Goal: Task Accomplishment & Management: Use online tool/utility

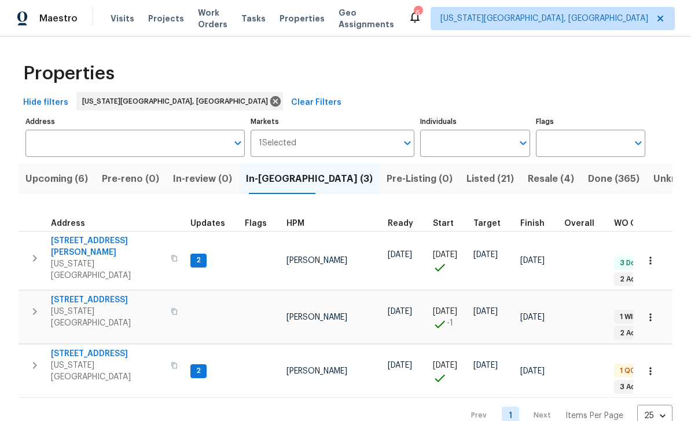
click at [111, 13] on span "Visits" at bounding box center [123, 19] width 24 height 12
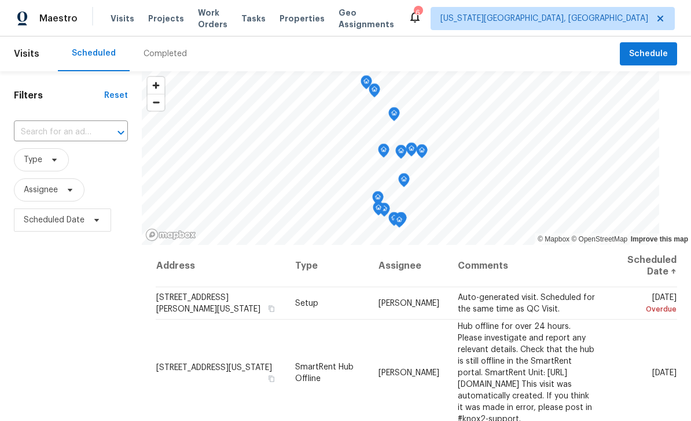
click at [0, 0] on icon at bounding box center [0, 0] width 0 height 0
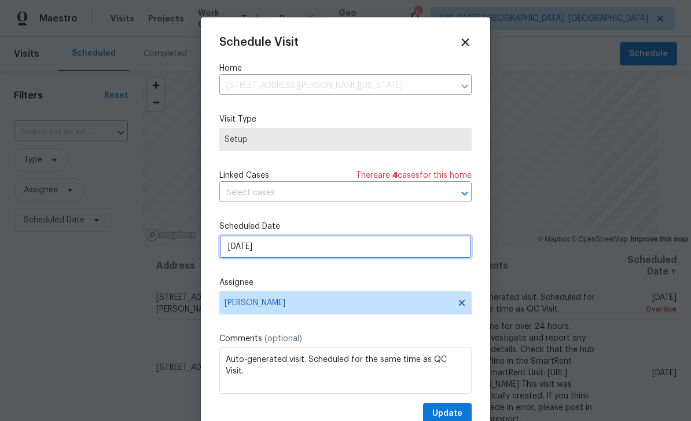
click at [341, 252] on input "[DATE]" at bounding box center [345, 246] width 253 height 23
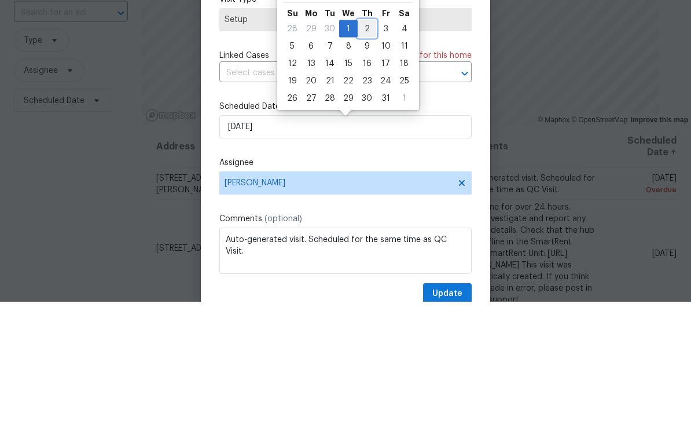
click at [365, 140] on div "2" at bounding box center [367, 148] width 19 height 16
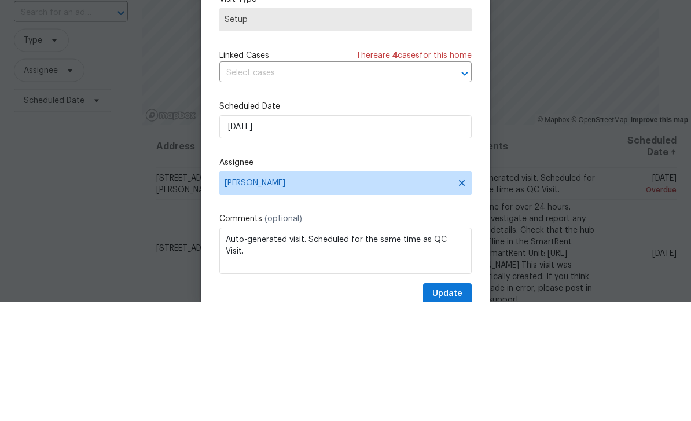
type input "[DATE]"
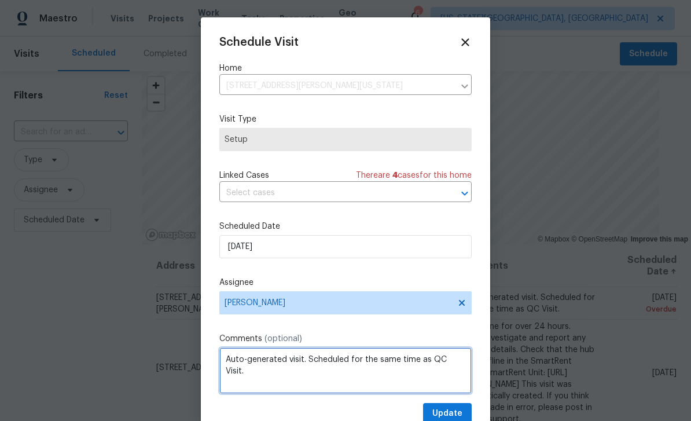
click at [454, 394] on textarea "Auto-generated visit. Scheduled for the same time as QC Visit." at bounding box center [345, 370] width 253 height 46
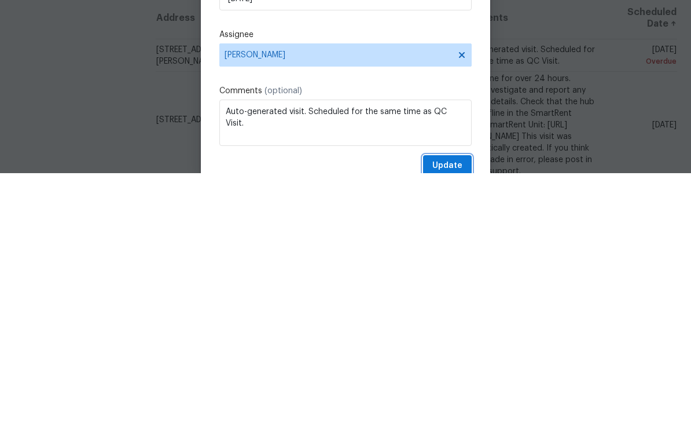
click at [449, 403] on button "Update" at bounding box center [447, 413] width 49 height 21
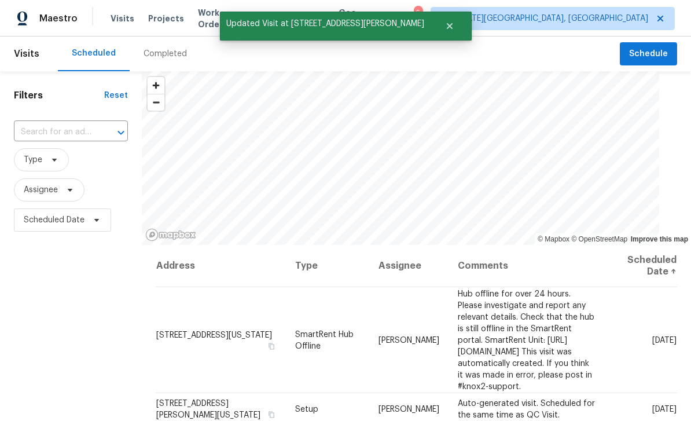
scroll to position [0, 0]
click at [208, 22] on span "Work Orders" at bounding box center [213, 18] width 30 height 23
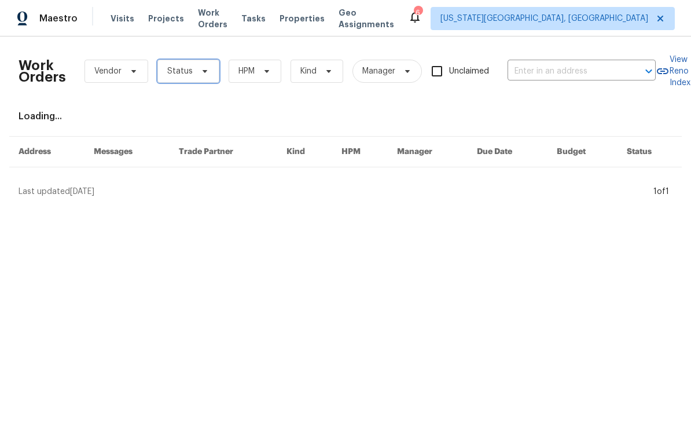
click at [197, 72] on span at bounding box center [203, 71] width 13 height 9
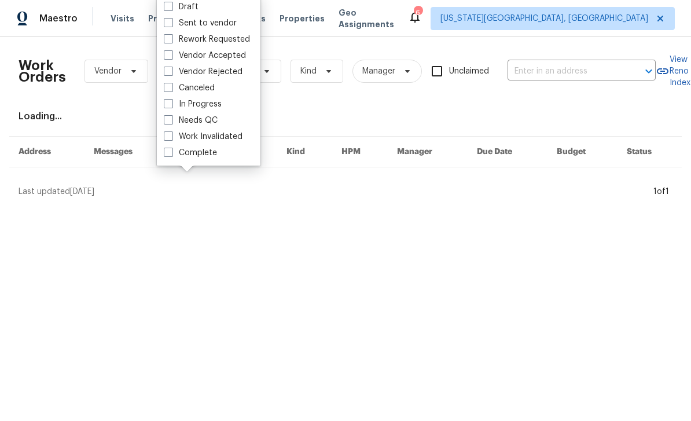
click at [166, 119] on span at bounding box center [168, 119] width 9 height 9
click at [166, 119] on input "Needs QC" at bounding box center [168, 119] width 8 height 8
checkbox input "true"
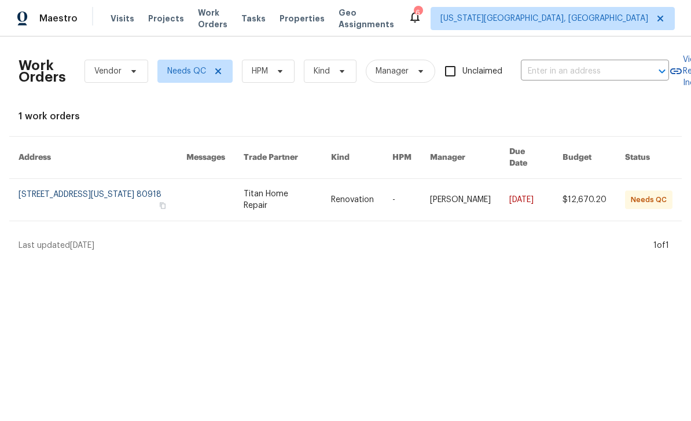
click at [207, 186] on link at bounding box center [214, 200] width 57 height 42
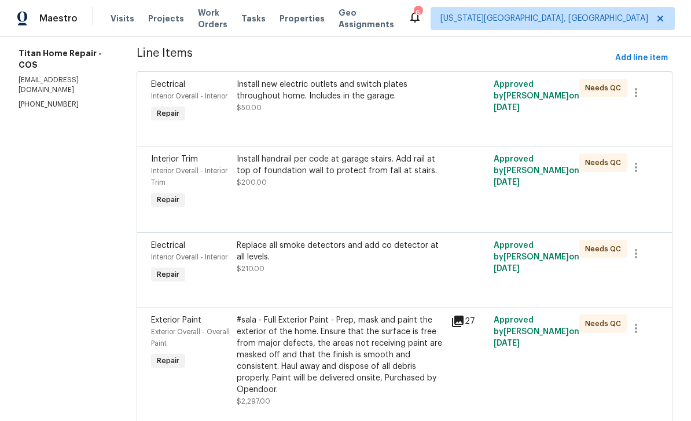
scroll to position [156, 0]
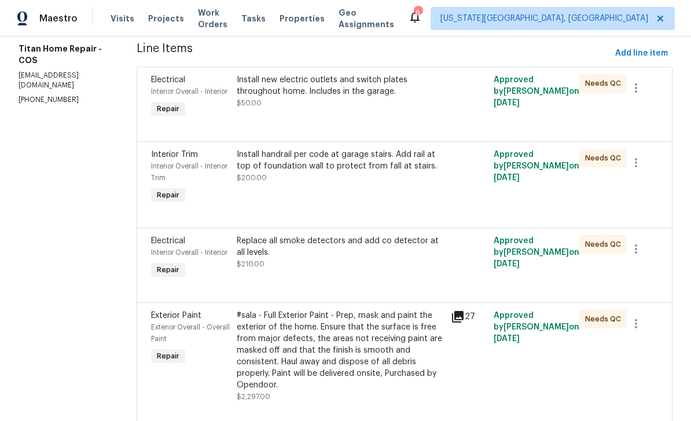
click at [393, 111] on div "Install new electric outlets and switch plates throughout home. Includes in the…" at bounding box center [340, 97] width 214 height 53
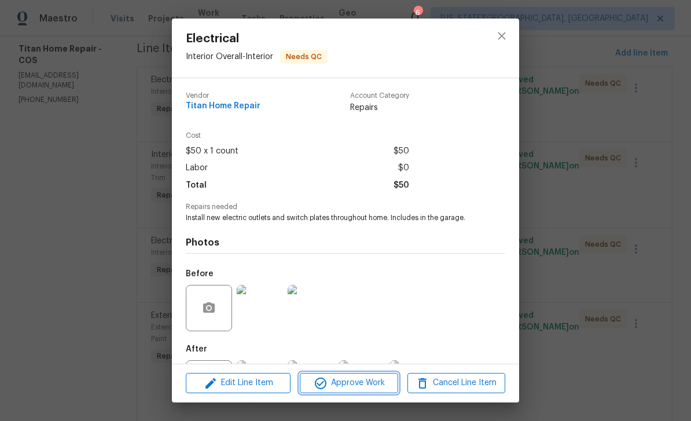
click at [357, 387] on span "Approve Work" at bounding box center [348, 383] width 91 height 14
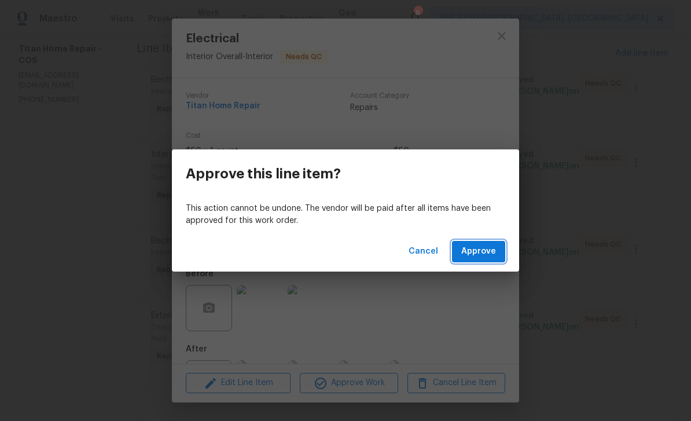
click at [497, 250] on button "Approve" at bounding box center [478, 251] width 53 height 21
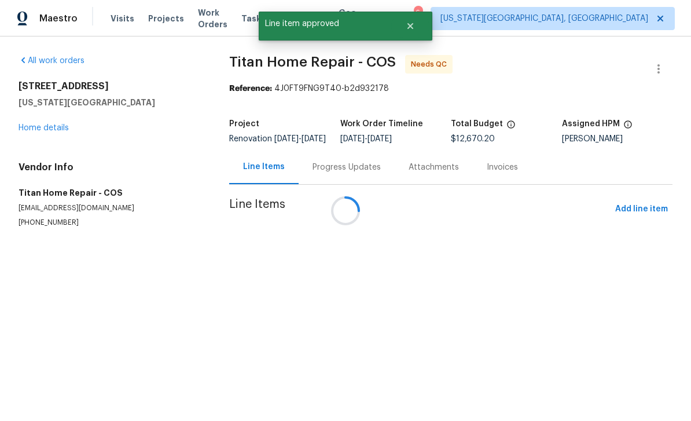
scroll to position [0, 0]
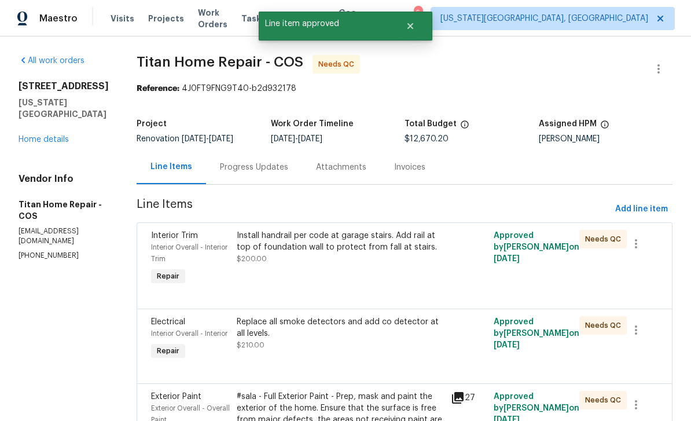
click at [361, 261] on div "Install handrail per code at garage stairs. Add rail at top of foundation wall …" at bounding box center [340, 247] width 207 height 35
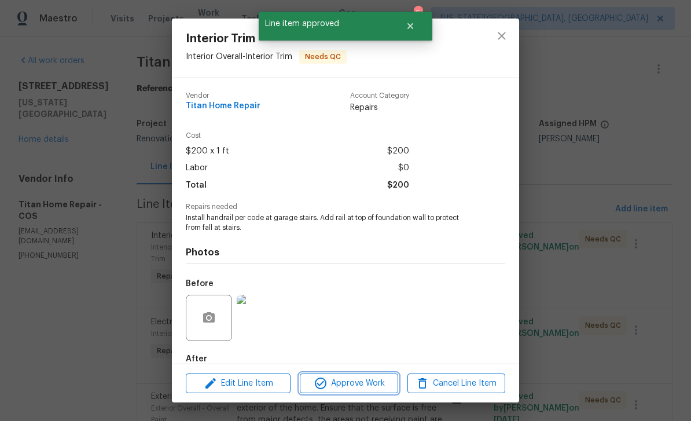
click at [376, 387] on span "Approve Work" at bounding box center [348, 383] width 91 height 14
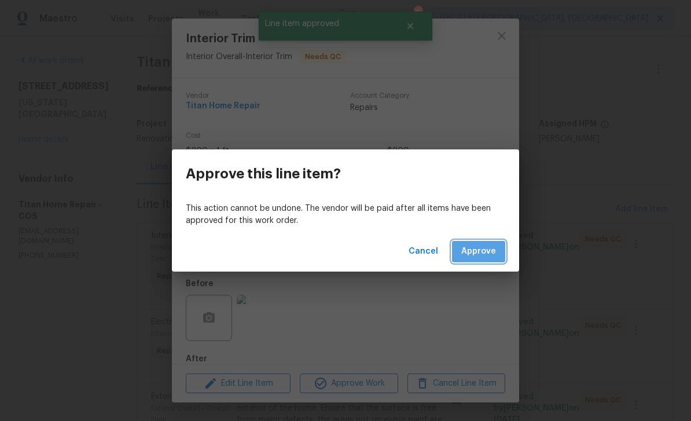
click at [477, 257] on span "Approve" at bounding box center [479, 251] width 35 height 14
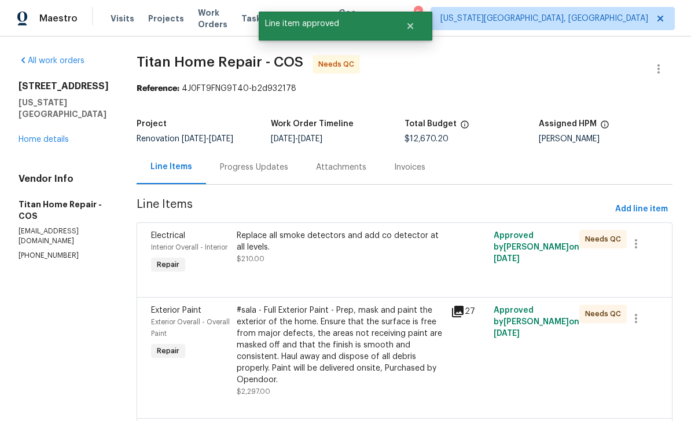
click at [358, 259] on div "Replace all smoke detectors and add co detector at all levels. $210.00" at bounding box center [340, 247] width 207 height 35
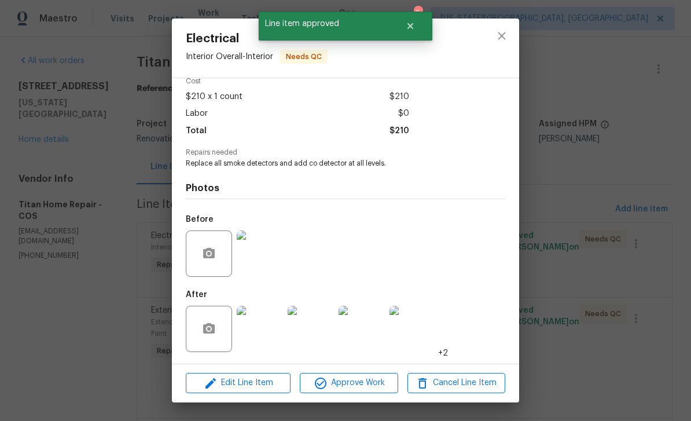
scroll to position [57, 0]
click at [385, 380] on span "Approve Work" at bounding box center [348, 383] width 91 height 14
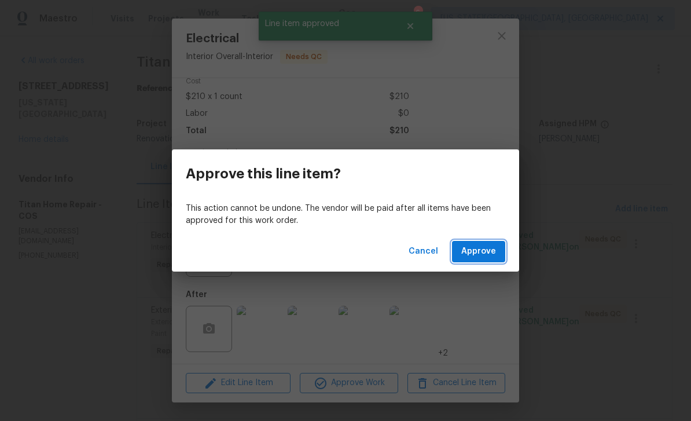
click at [486, 250] on span "Approve" at bounding box center [479, 251] width 35 height 14
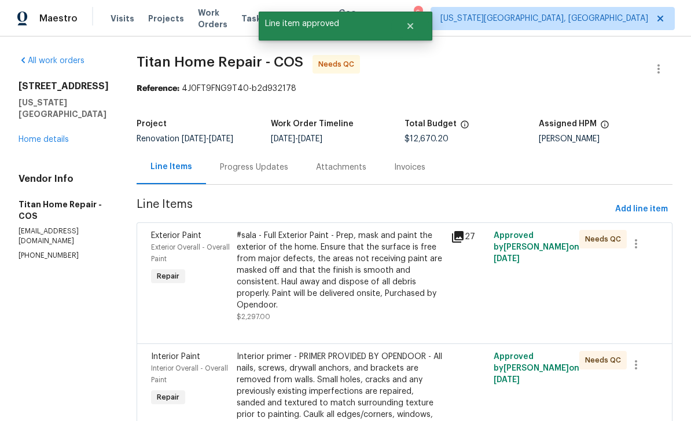
click at [360, 270] on div "#sala - Full Exterior Paint - Prep, mask and paint the exterior of the home. En…" at bounding box center [340, 270] width 207 height 81
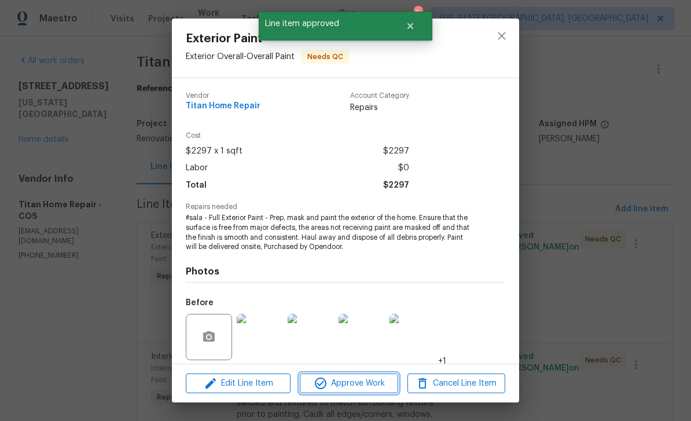
click at [364, 382] on span "Approve Work" at bounding box center [348, 383] width 91 height 14
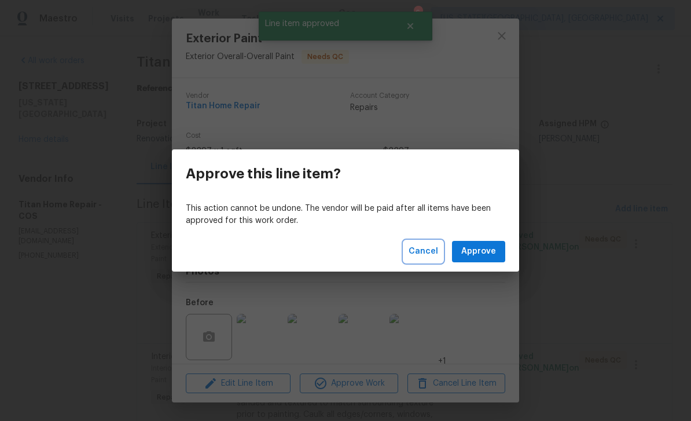
click at [433, 246] on span "Cancel" at bounding box center [424, 251] width 30 height 14
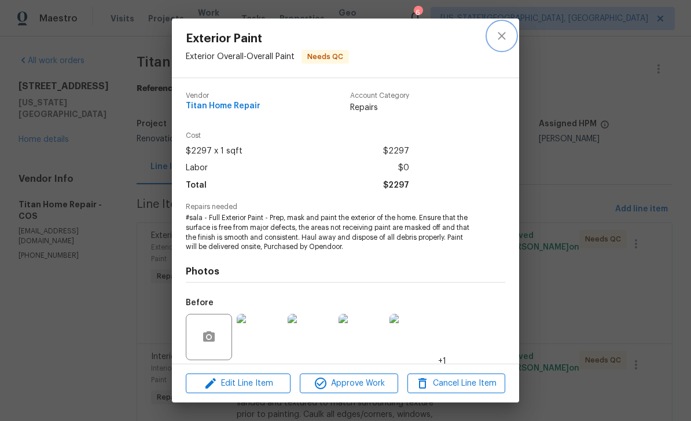
click at [501, 35] on icon "close" at bounding box center [502, 36] width 8 height 8
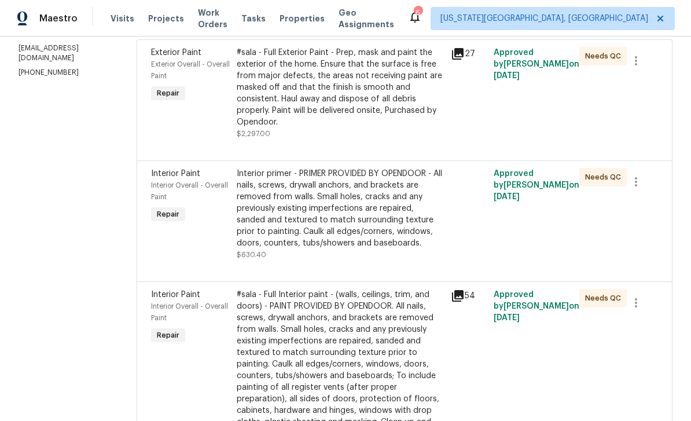
scroll to position [170, 0]
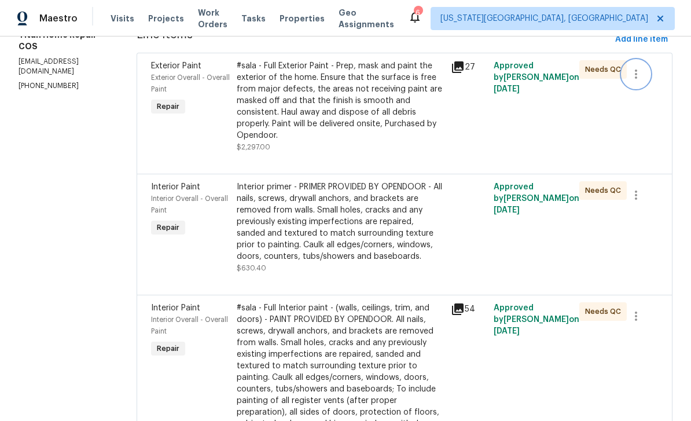
click at [638, 78] on icon "button" at bounding box center [637, 74] width 14 height 14
click at [365, 105] on div at bounding box center [345, 210] width 691 height 421
click at [376, 97] on div "#sala - Full Exterior Paint - Prep, mask and paint the exterior of the home. En…" at bounding box center [340, 100] width 207 height 81
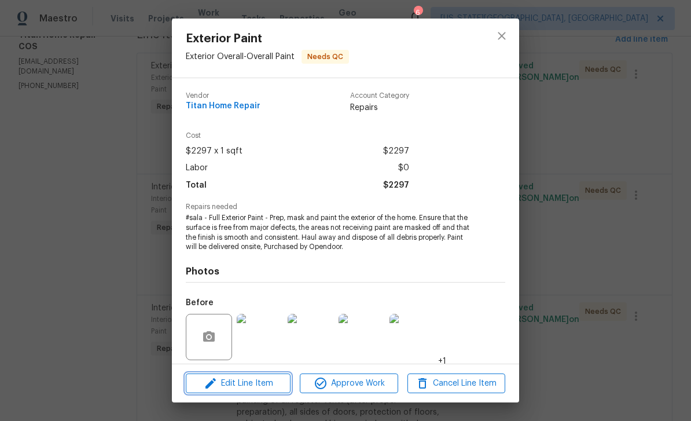
click at [269, 387] on span "Edit Line Item" at bounding box center [238, 383] width 98 height 14
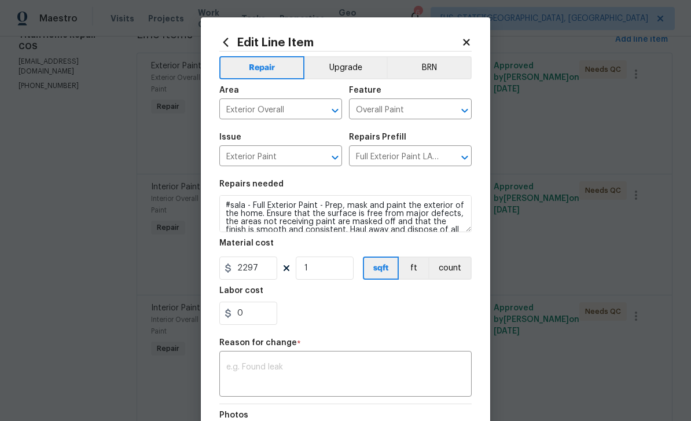
click at [346, 67] on button "Upgrade" at bounding box center [346, 67] width 83 height 23
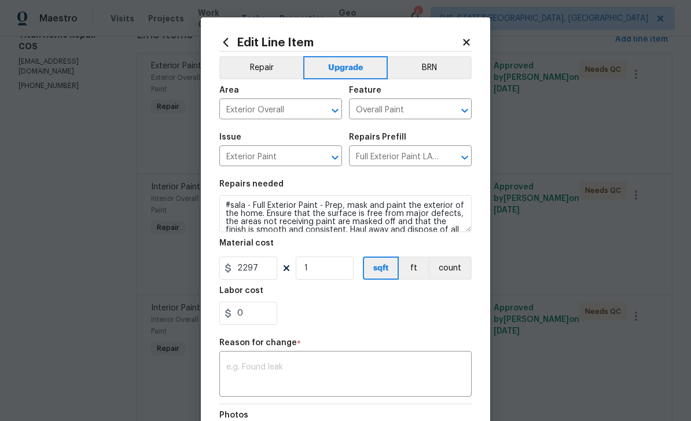
click at [295, 371] on textarea at bounding box center [345, 375] width 239 height 24
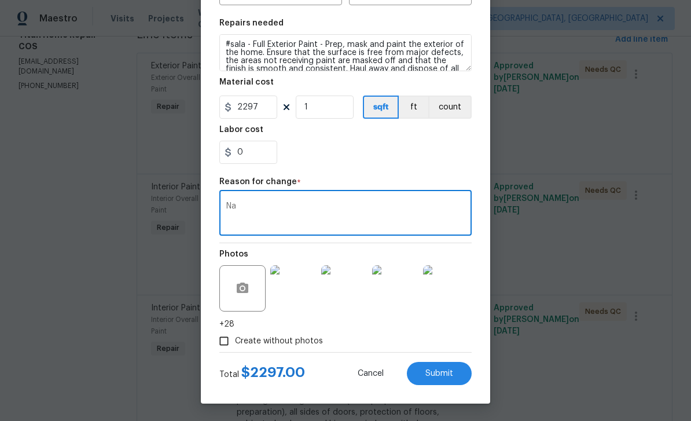
scroll to position [163, 0]
type textarea "Na"
click at [442, 380] on button "Submit" at bounding box center [439, 373] width 65 height 23
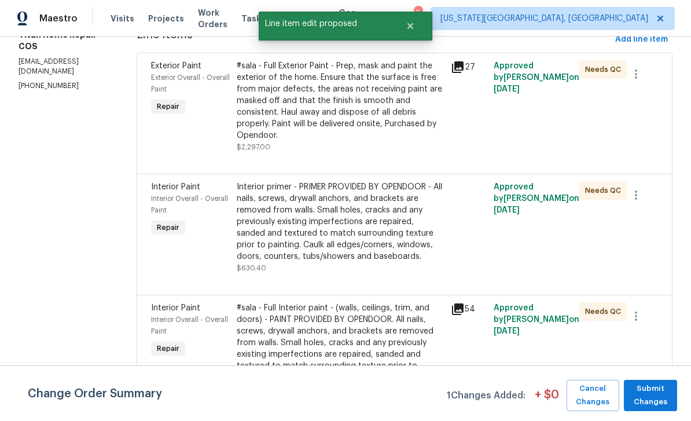
scroll to position [0, 0]
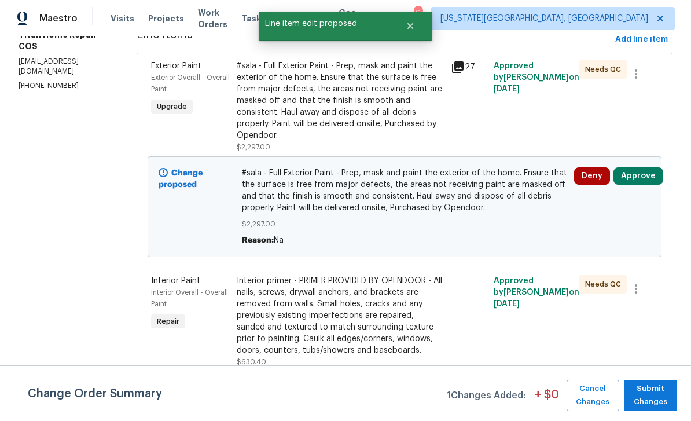
click at [647, 167] on button "Approve" at bounding box center [639, 175] width 50 height 17
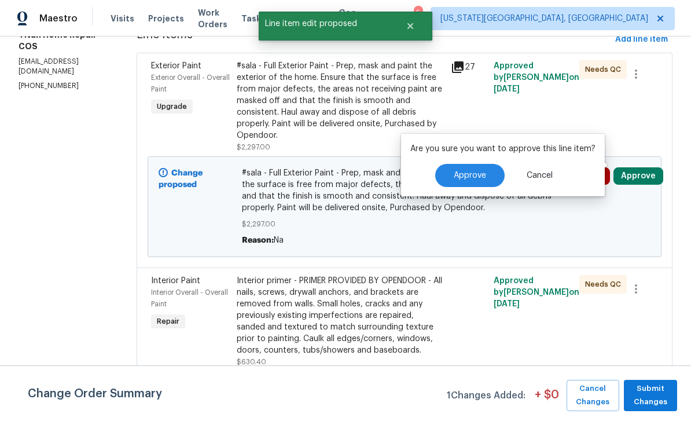
click at [469, 171] on span "Approve" at bounding box center [470, 175] width 32 height 9
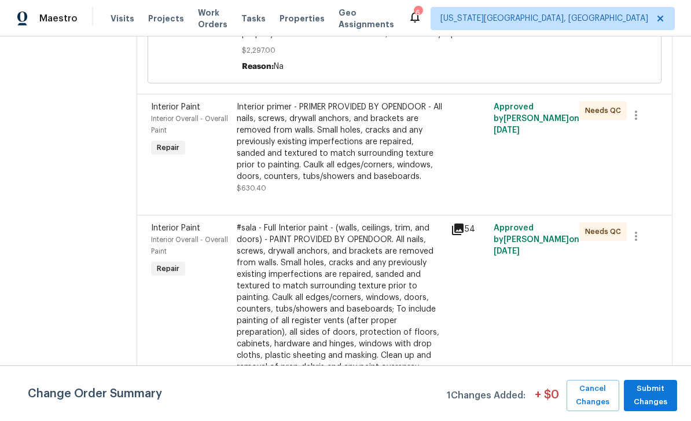
scroll to position [343, 0]
click at [343, 251] on div "#sala - Full Interior paint - (walls, ceilings, trim, and doors) - PAINT PROVID…" at bounding box center [340, 298] width 207 height 151
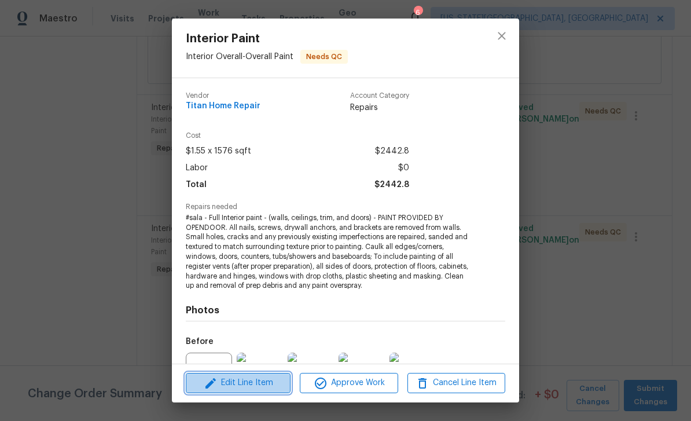
click at [265, 381] on span "Edit Line Item" at bounding box center [238, 383] width 98 height 14
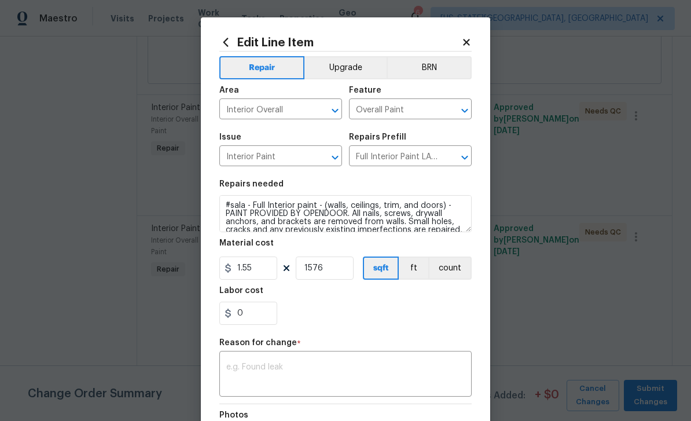
click at [350, 53] on div "Repair Upgrade BRN Area Interior Overall ​ Feature Overall Paint ​ Issue Interi…" at bounding box center [345, 283] width 253 height 462
click at [354, 73] on button "Upgrade" at bounding box center [346, 67] width 83 height 23
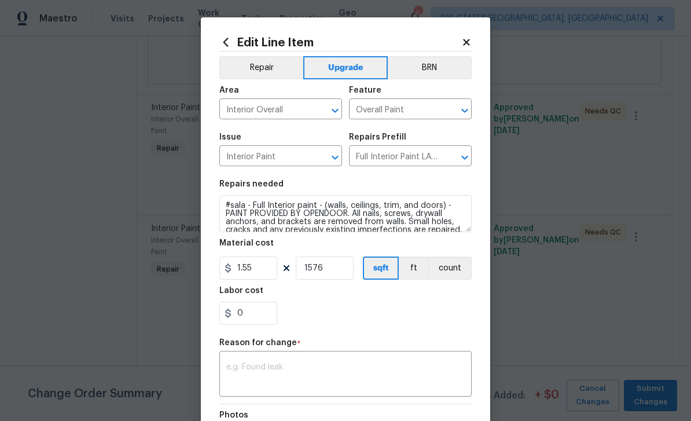
click at [333, 363] on div "x ​" at bounding box center [345, 375] width 253 height 43
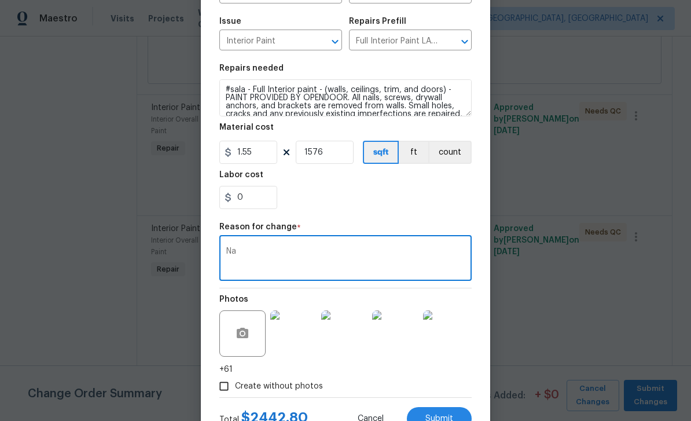
scroll to position [138, 0]
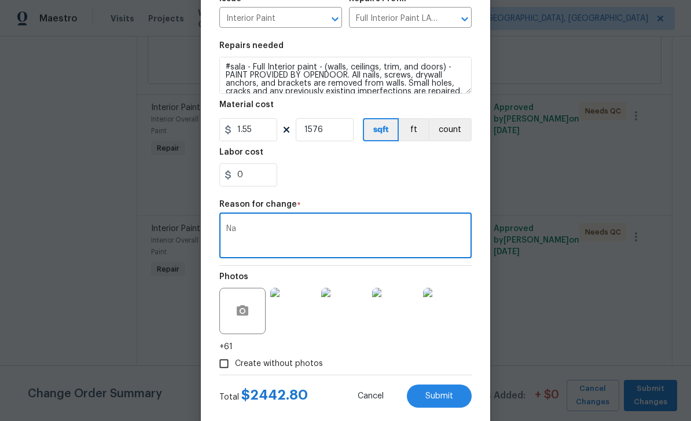
type textarea "Na"
click at [452, 400] on span "Submit" at bounding box center [440, 396] width 28 height 9
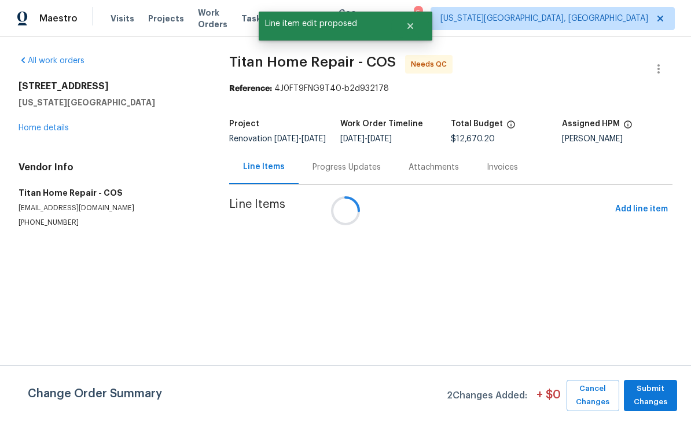
scroll to position [0, 0]
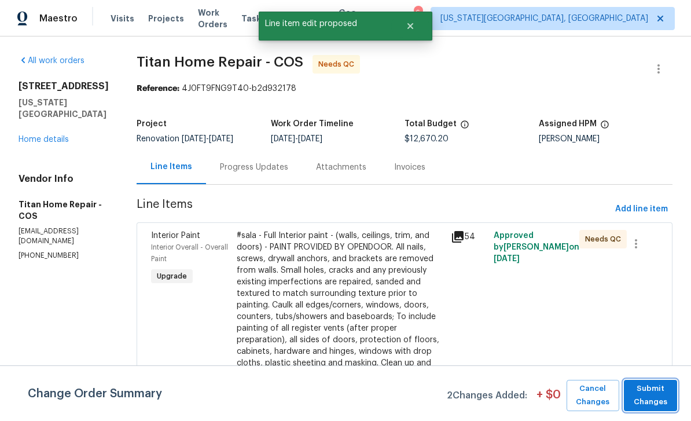
click at [650, 394] on span "Submit Changes" at bounding box center [651, 395] width 42 height 27
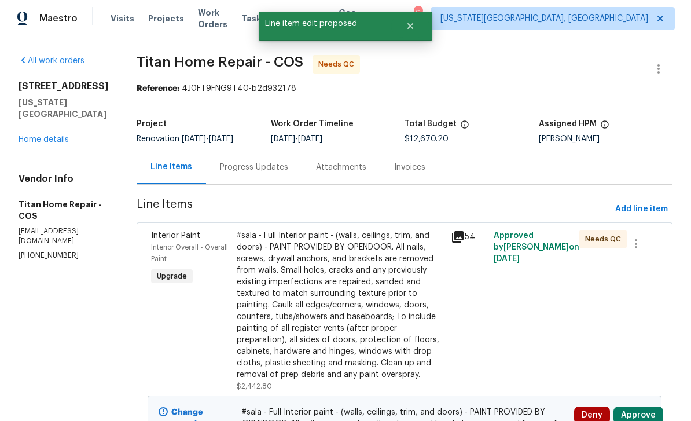
click at [634, 407] on button "Approve" at bounding box center [639, 415] width 50 height 17
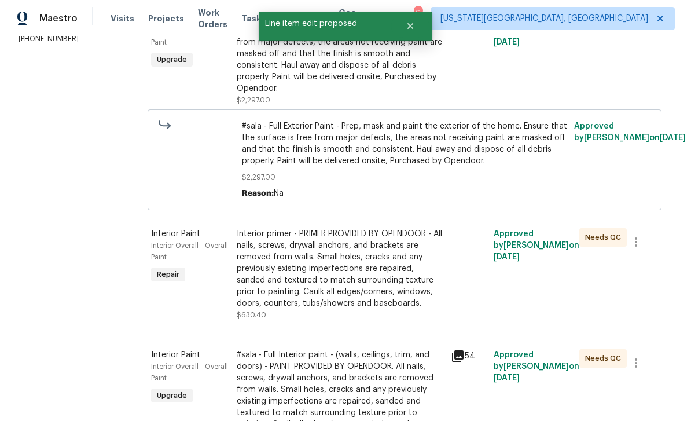
scroll to position [219, 0]
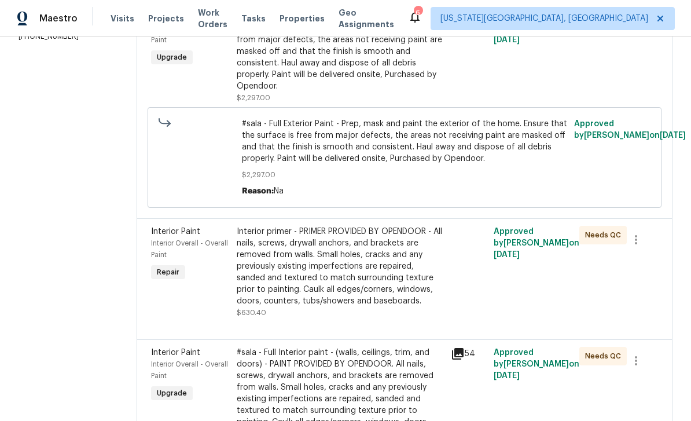
click at [378, 263] on div "Interior primer - PRIMER PROVIDED BY OPENDOOR - All nails, screws, drywall anch…" at bounding box center [340, 266] width 207 height 81
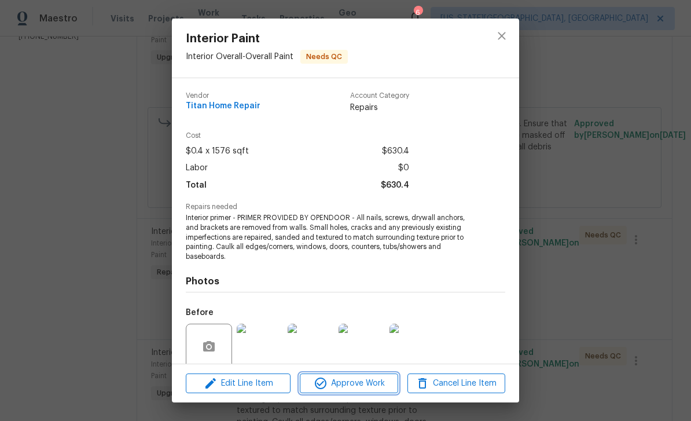
click at [366, 383] on span "Approve Work" at bounding box center [348, 383] width 91 height 14
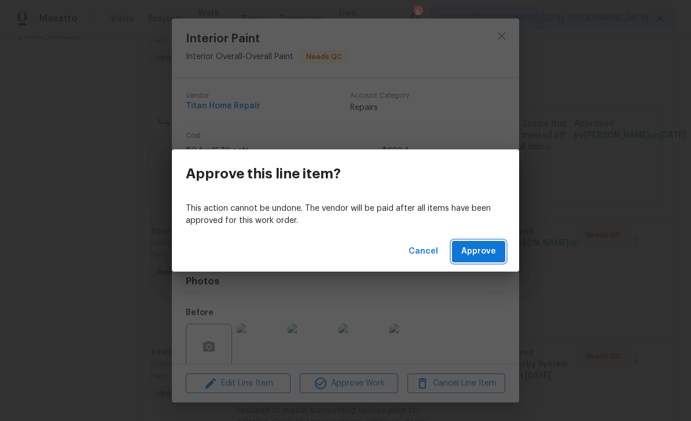
click at [495, 244] on span "Approve" at bounding box center [479, 251] width 35 height 14
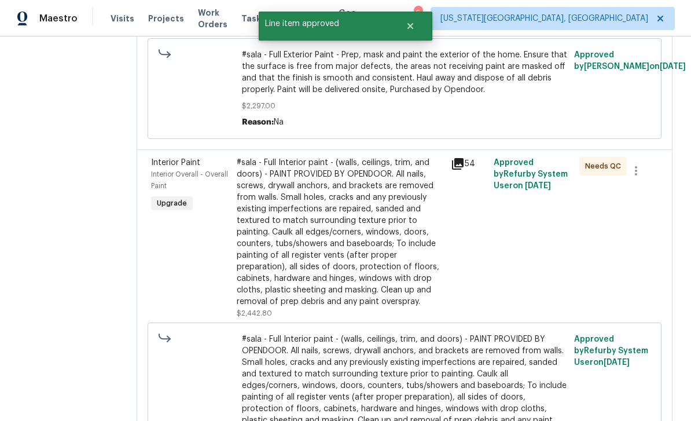
scroll to position [329, 0]
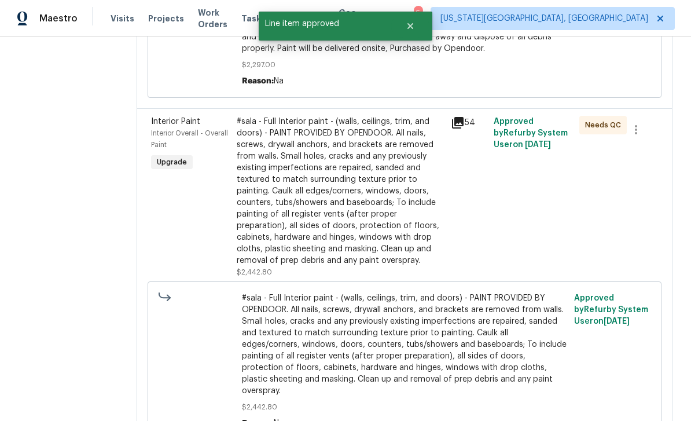
click at [391, 199] on div "#sala - Full Interior paint - (walls, ceilings, trim, and doors) - PAINT PROVID…" at bounding box center [340, 191] width 207 height 151
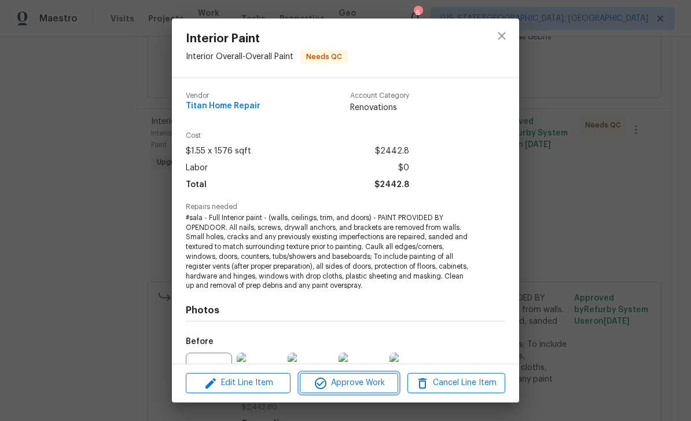
click at [365, 386] on span "Approve Work" at bounding box center [348, 383] width 91 height 14
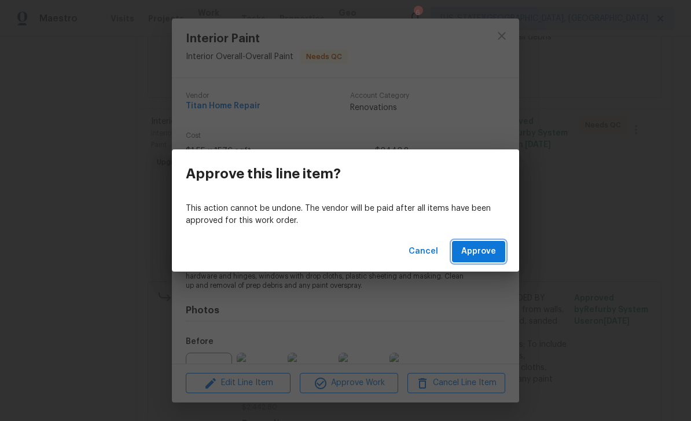
click at [487, 251] on span "Approve" at bounding box center [479, 251] width 35 height 14
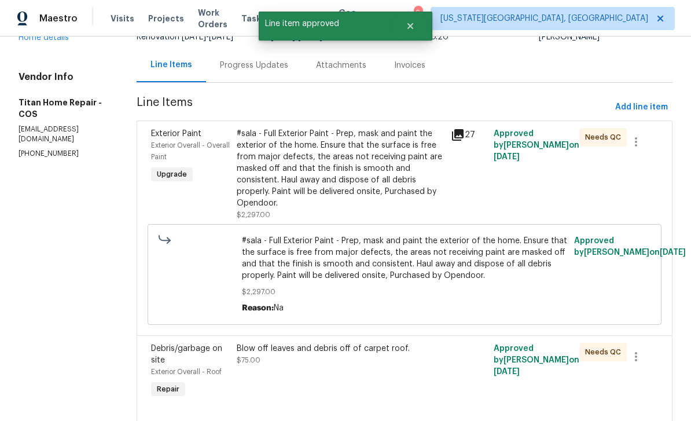
scroll to position [110, 0]
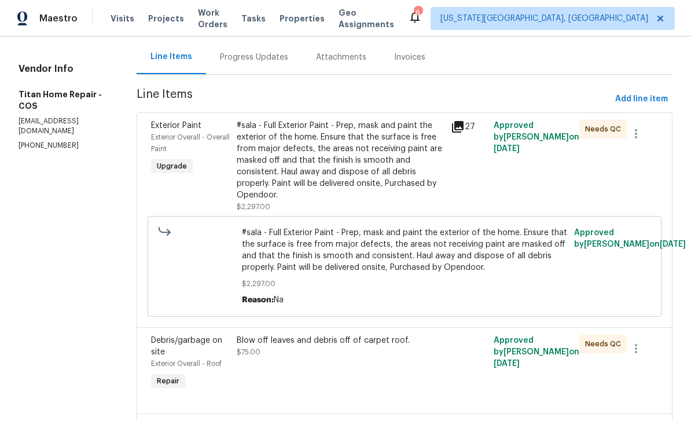
click at [243, 155] on div "#sala - Full Exterior Paint - Prep, mask and paint the exterior of the home. En…" at bounding box center [340, 160] width 207 height 81
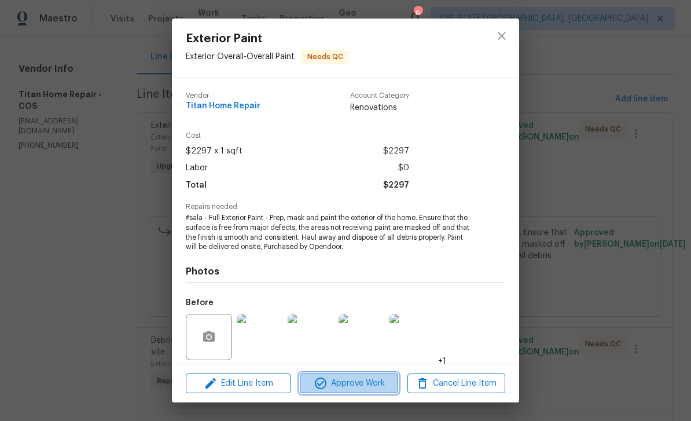
click at [369, 386] on span "Approve Work" at bounding box center [348, 383] width 91 height 14
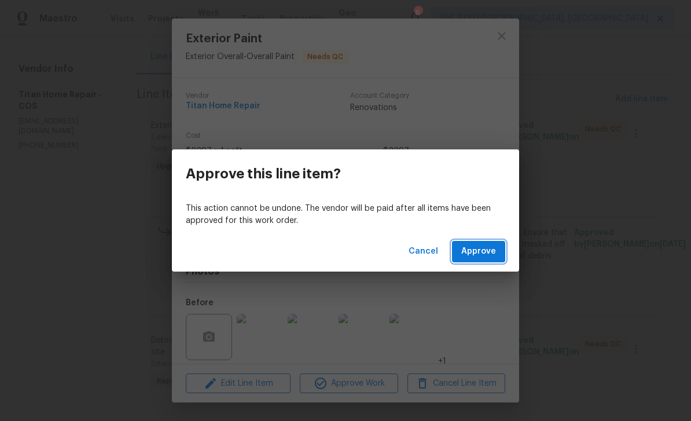
click at [500, 244] on button "Approve" at bounding box center [478, 251] width 53 height 21
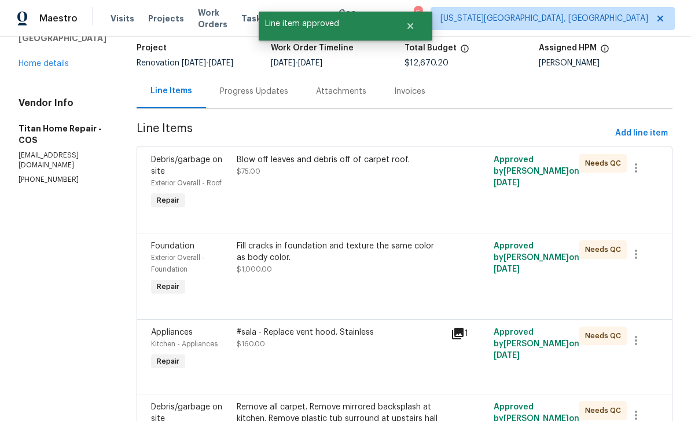
scroll to position [74, 0]
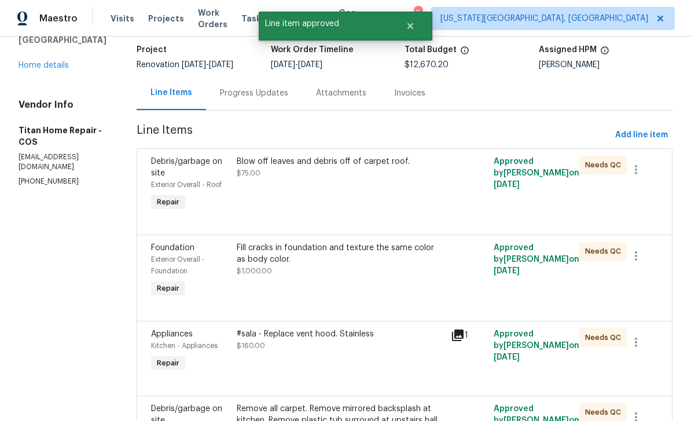
click at [394, 174] on div "Blow off leaves and debris off of carpet roof. $75.00" at bounding box center [340, 167] width 207 height 23
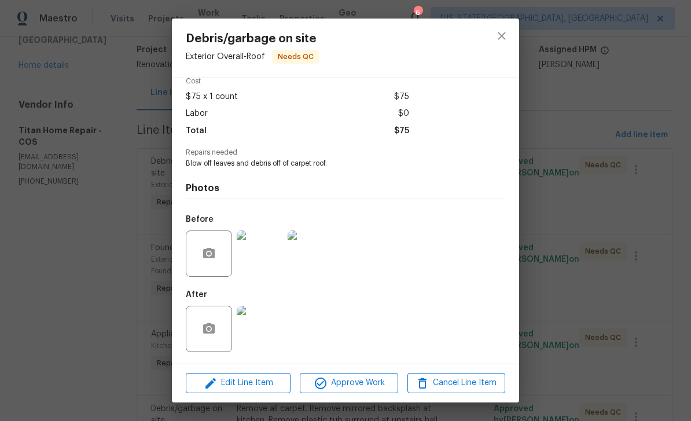
scroll to position [57, 0]
click at [378, 388] on span "Approve Work" at bounding box center [348, 383] width 91 height 14
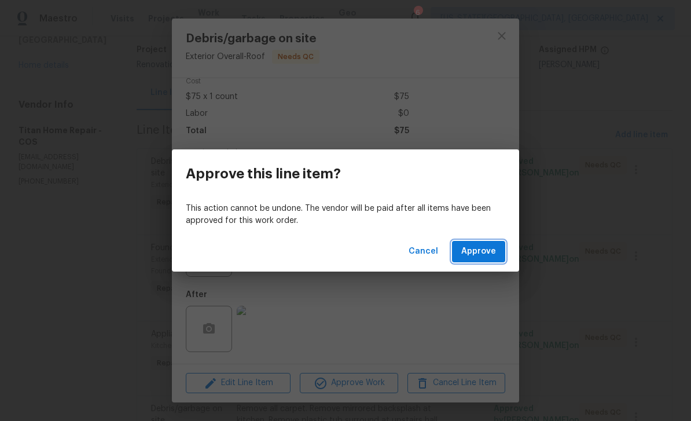
click at [496, 246] on span "Approve" at bounding box center [479, 251] width 35 height 14
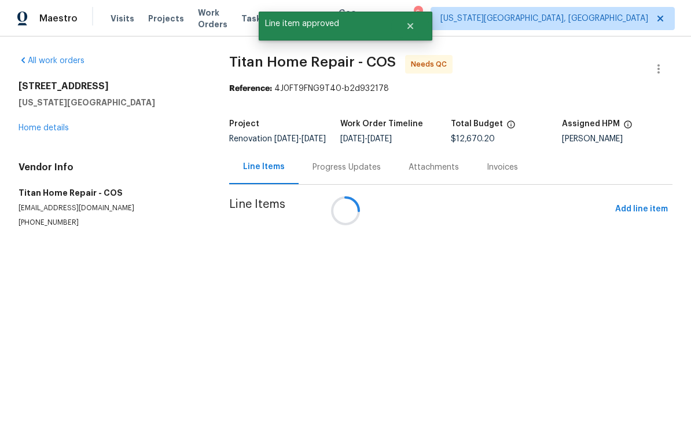
scroll to position [0, 0]
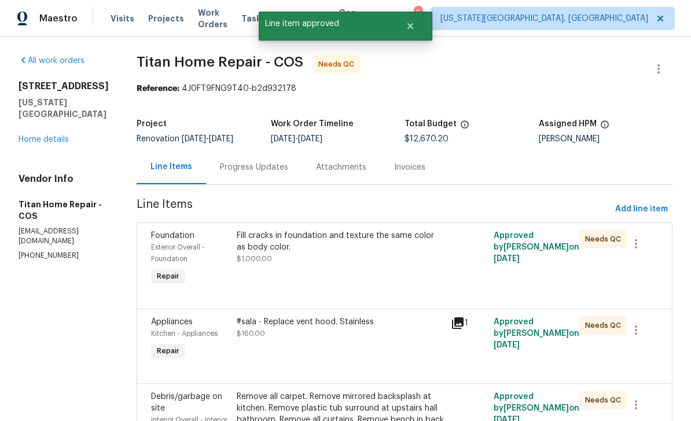
click at [362, 258] on div "Fill cracks in foundation and texture the same color as body color. $1,000.00" at bounding box center [340, 247] width 207 height 35
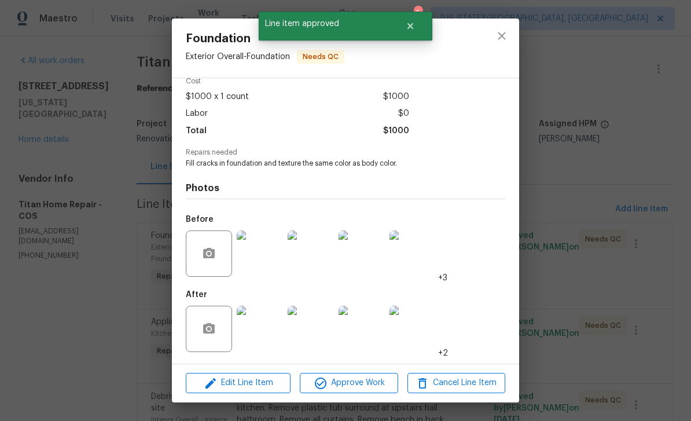
scroll to position [57, 0]
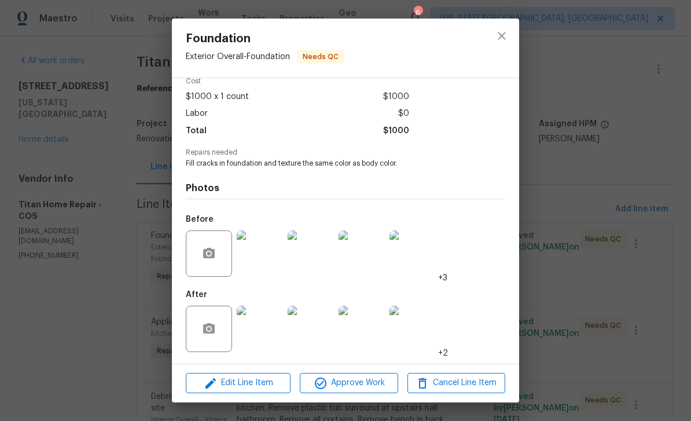
click at [272, 325] on img at bounding box center [260, 329] width 46 height 46
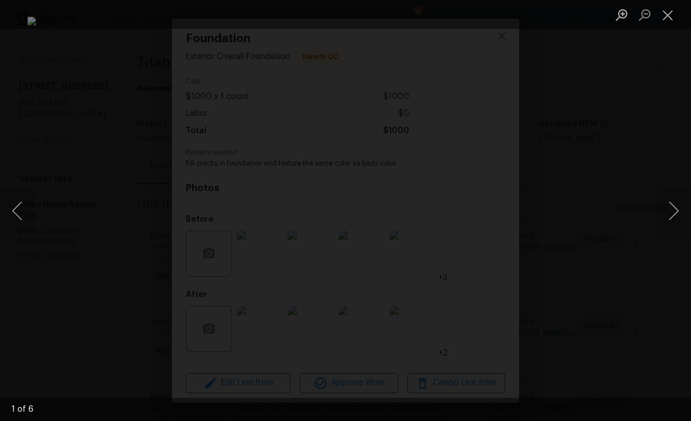
click at [674, 205] on button "Next image" at bounding box center [674, 211] width 35 height 46
click at [671, 190] on button "Next image" at bounding box center [674, 211] width 35 height 46
click at [669, 20] on button "Close lightbox" at bounding box center [668, 15] width 23 height 20
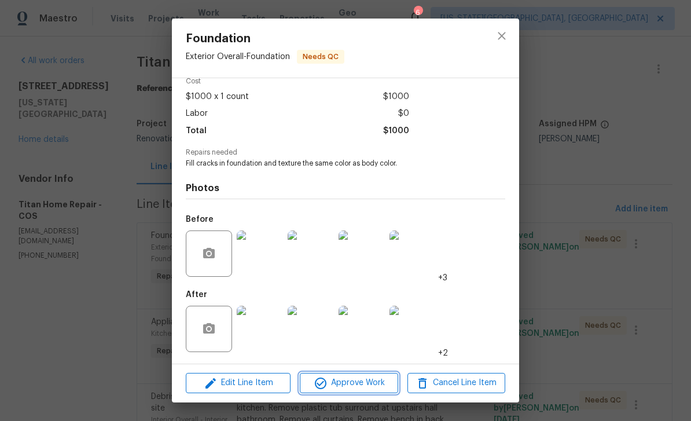
click at [378, 386] on span "Approve Work" at bounding box center [348, 383] width 91 height 14
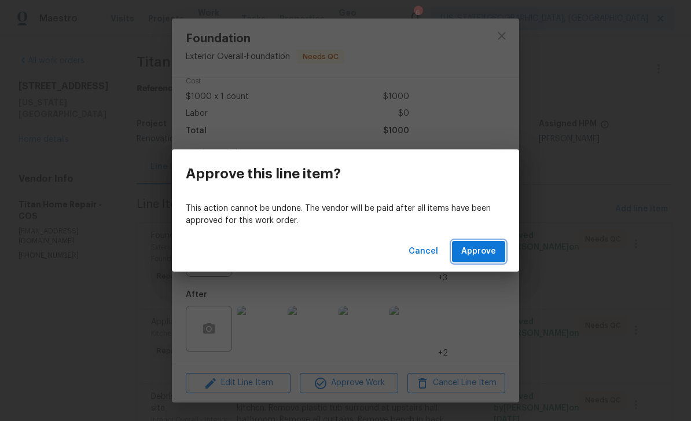
click at [495, 245] on span "Approve" at bounding box center [479, 251] width 35 height 14
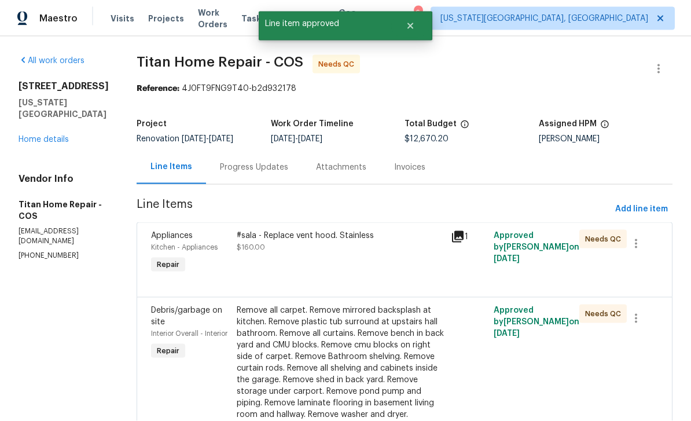
scroll to position [37, 0]
click at [350, 230] on div "#sala - Replace vent hood. Stainless" at bounding box center [340, 236] width 207 height 12
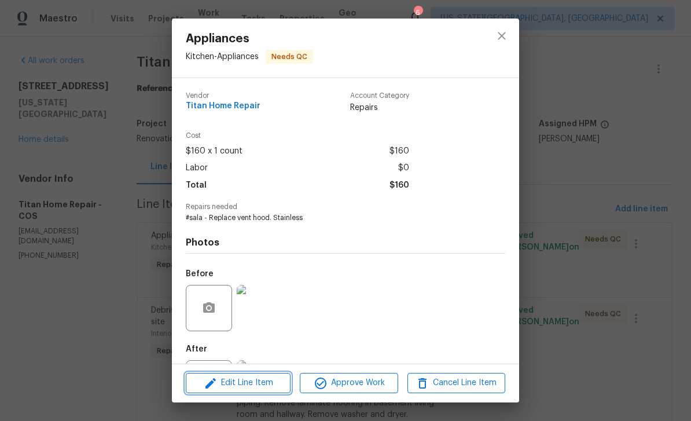
click at [254, 386] on span "Edit Line Item" at bounding box center [238, 383] width 98 height 14
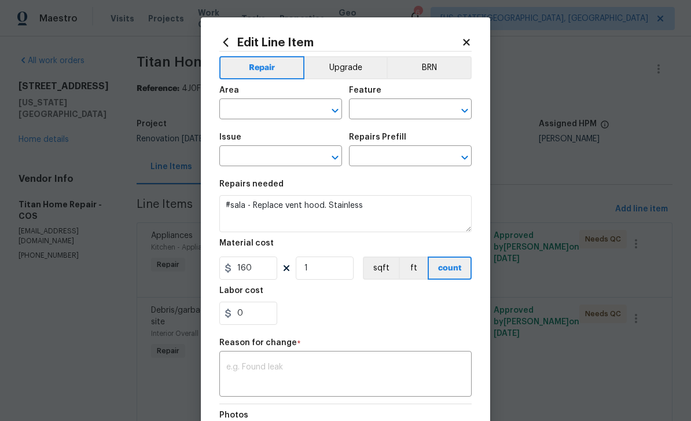
type input "Kitchen"
type input "Appliances"
type input "Add a Task $1.00"
click at [351, 67] on button "Upgrade" at bounding box center [346, 67] width 83 height 23
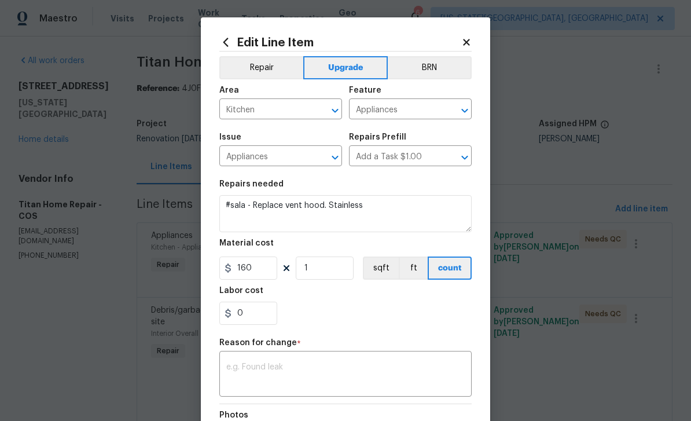
click at [299, 365] on textarea at bounding box center [345, 375] width 239 height 24
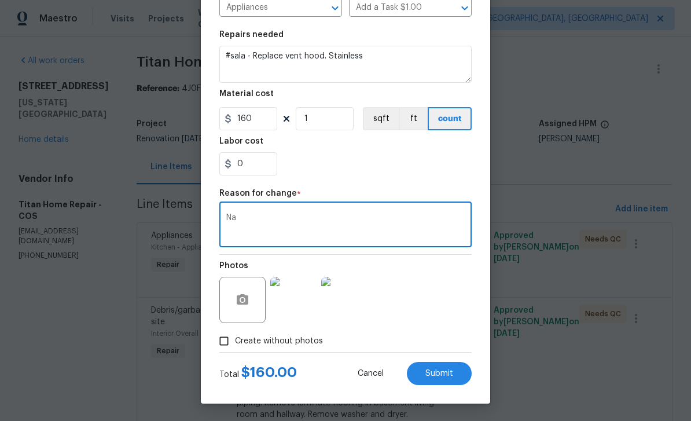
scroll to position [152, 0]
type textarea "Na"
click at [457, 376] on button "Submit" at bounding box center [439, 373] width 65 height 23
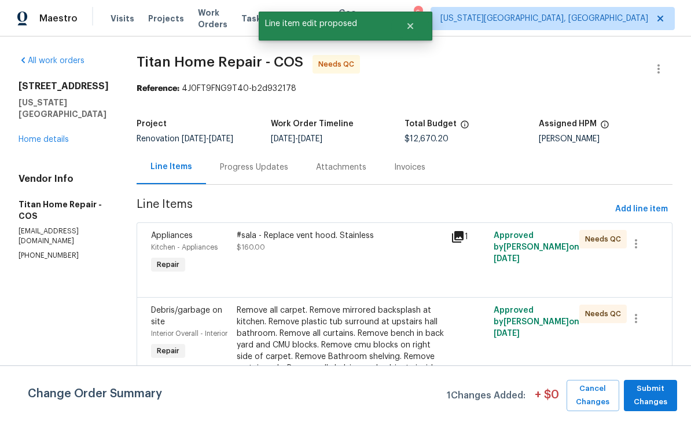
scroll to position [0, 0]
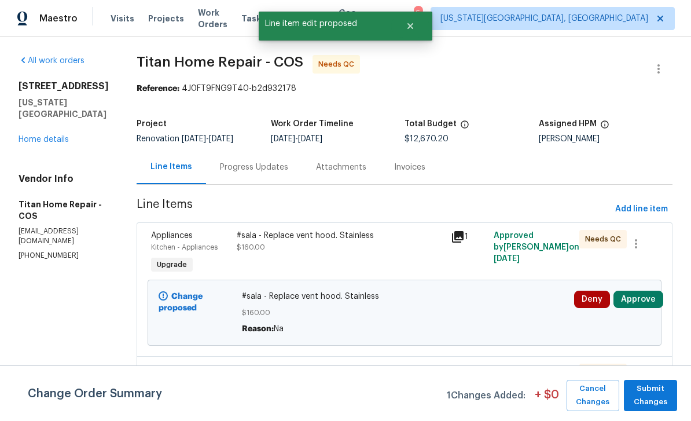
click at [649, 291] on button "Approve" at bounding box center [639, 299] width 50 height 17
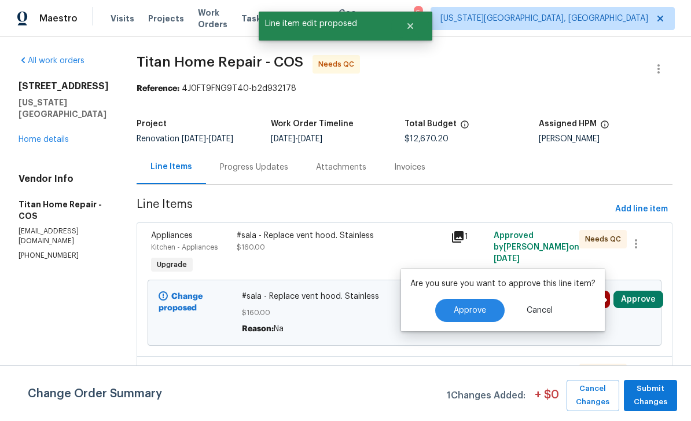
click at [488, 299] on button "Approve" at bounding box center [470, 310] width 69 height 23
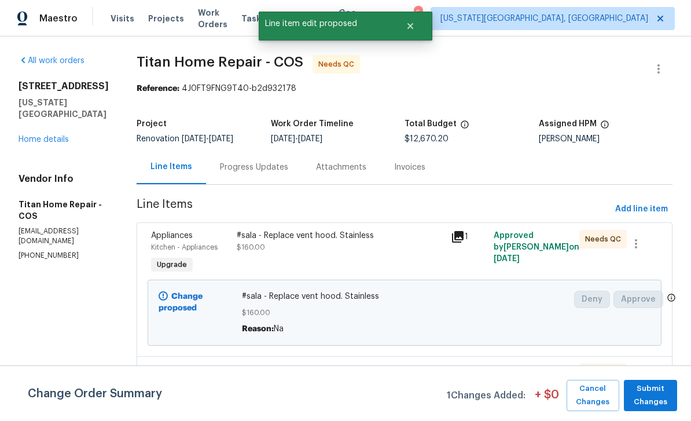
click at [333, 230] on div "#sala - Replace vent hood. Stainless $160.00" at bounding box center [340, 241] width 207 height 23
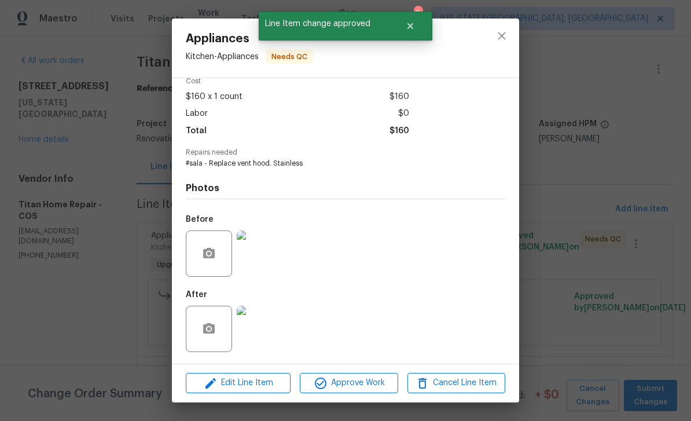
scroll to position [57, 0]
click at [268, 328] on img at bounding box center [260, 329] width 46 height 46
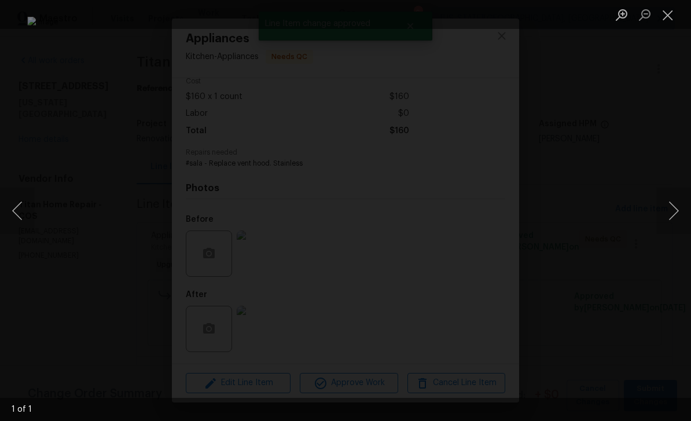
click at [665, 16] on button "Close lightbox" at bounding box center [668, 15] width 23 height 20
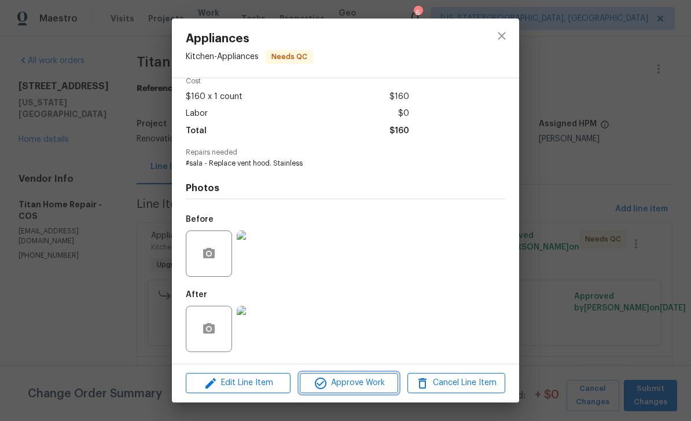
click at [372, 386] on span "Approve Work" at bounding box center [348, 383] width 91 height 14
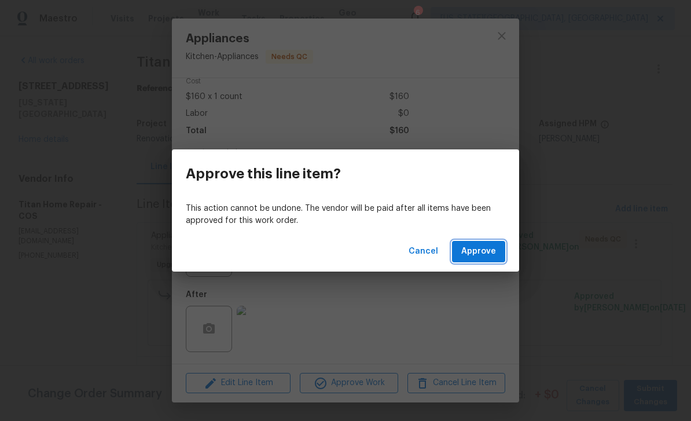
click at [484, 247] on span "Approve" at bounding box center [479, 251] width 35 height 14
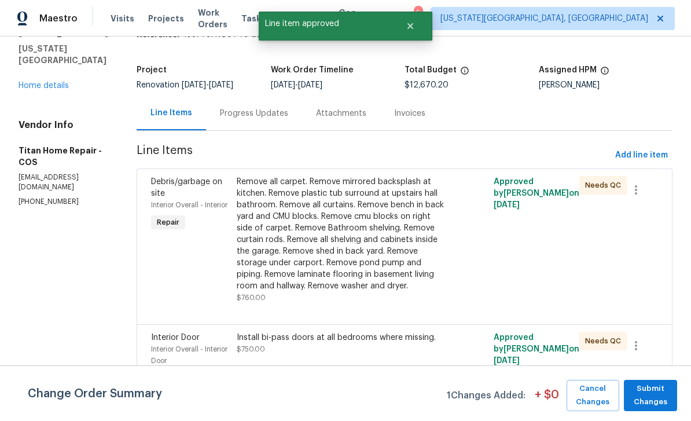
scroll to position [138, 0]
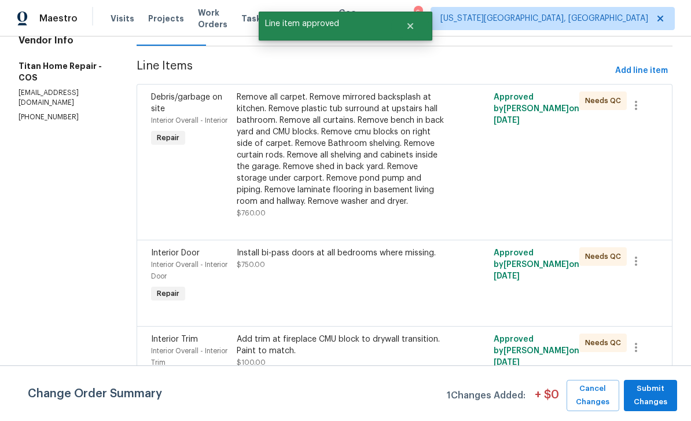
click at [237, 152] on div "Remove all carpet. Remove mirrored backsplash at kitchen. Remove plastic tub su…" at bounding box center [340, 150] width 207 height 116
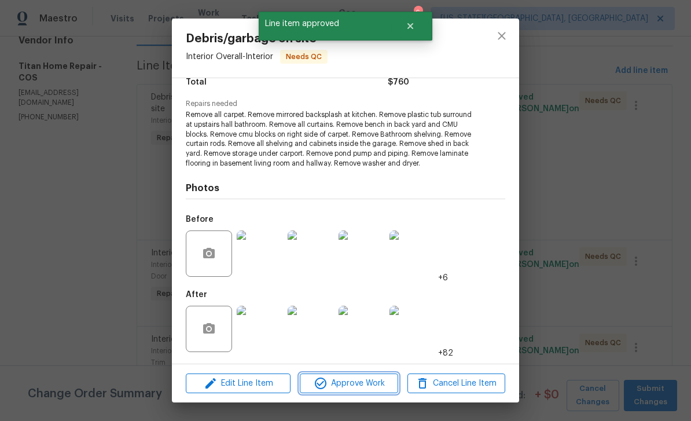
click at [366, 389] on span "Approve Work" at bounding box center [348, 383] width 91 height 14
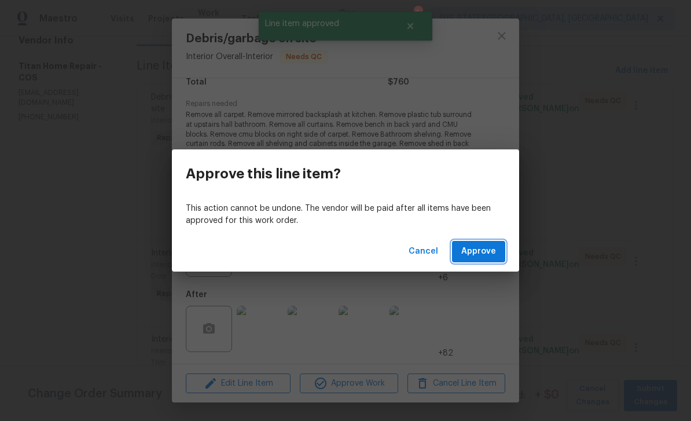
click at [477, 259] on button "Approve" at bounding box center [478, 251] width 53 height 21
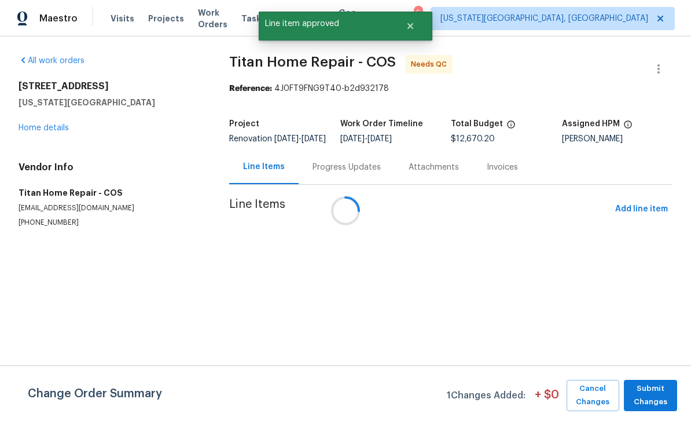
scroll to position [0, 0]
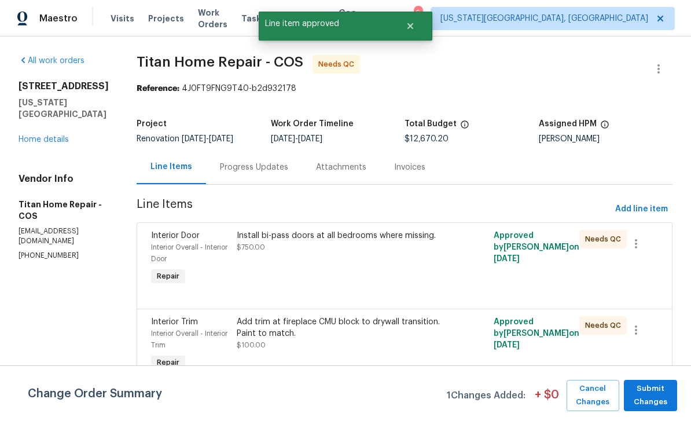
click at [353, 250] on div "Install bi-pass doors at all bedrooms where missing. $750.00" at bounding box center [340, 241] width 207 height 23
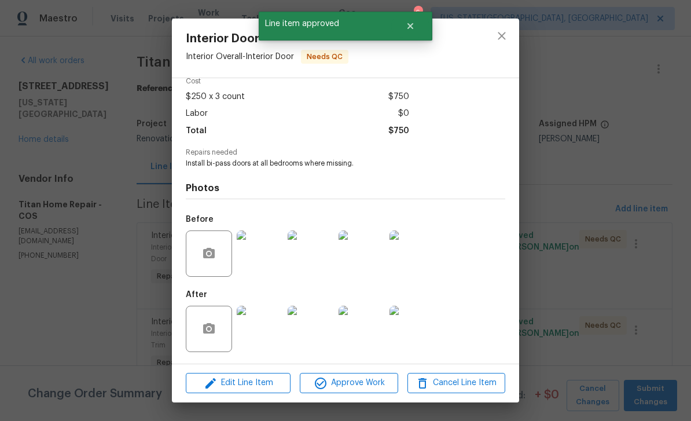
scroll to position [57, 0]
click at [376, 377] on span "Approve Work" at bounding box center [348, 383] width 91 height 14
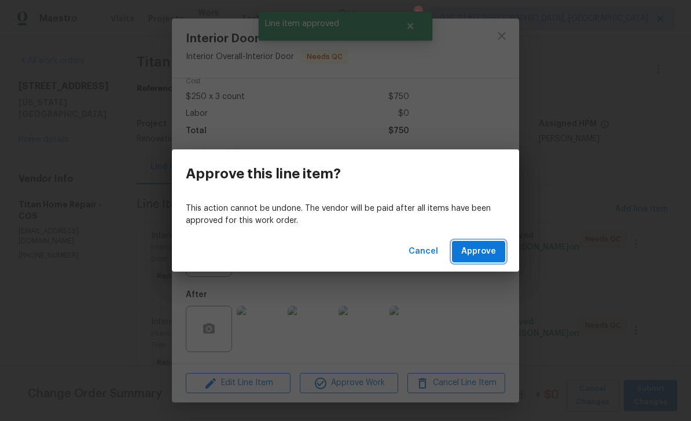
click at [487, 253] on span "Approve" at bounding box center [479, 251] width 35 height 14
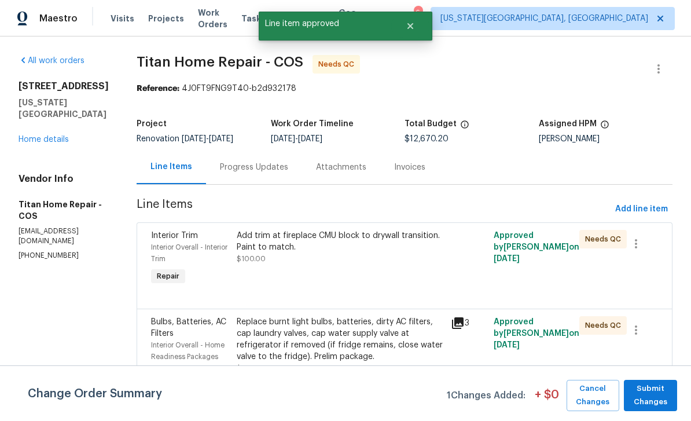
click at [368, 254] on div "Add trim at fireplace CMU block to drywall transition. Paint to match. $100.00" at bounding box center [340, 247] width 207 height 35
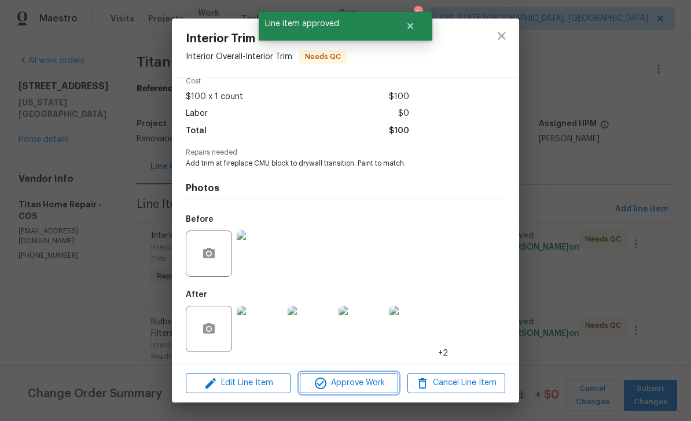
click at [374, 389] on span "Approve Work" at bounding box center [348, 383] width 91 height 14
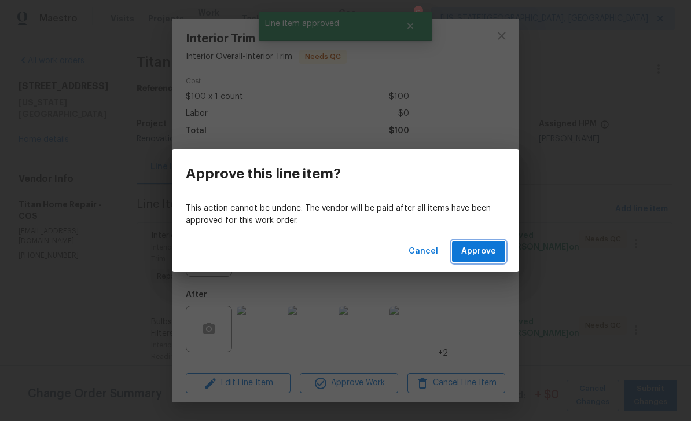
click at [472, 261] on button "Approve" at bounding box center [478, 251] width 53 height 21
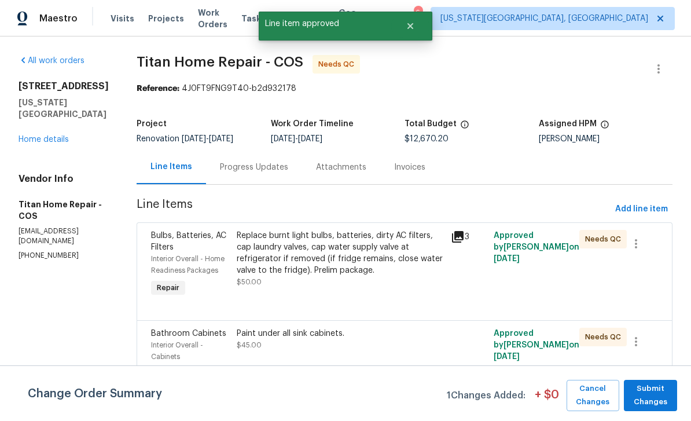
click at [354, 253] on div "Replace burnt light bulbs, batteries, dirty AC filters, cap laundry valves, cap…" at bounding box center [340, 253] width 207 height 46
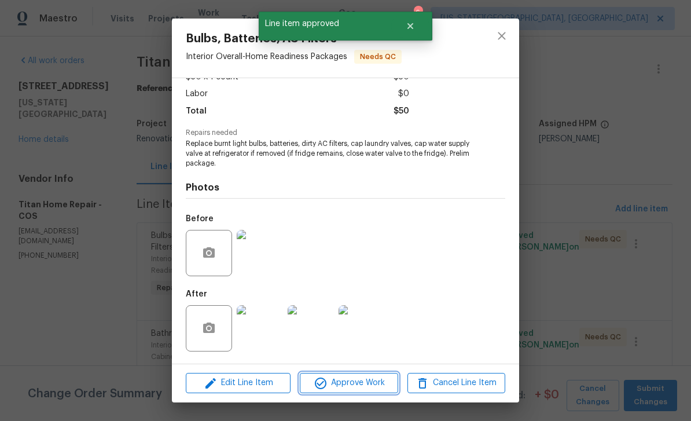
click at [376, 386] on span "Approve Work" at bounding box center [348, 383] width 91 height 14
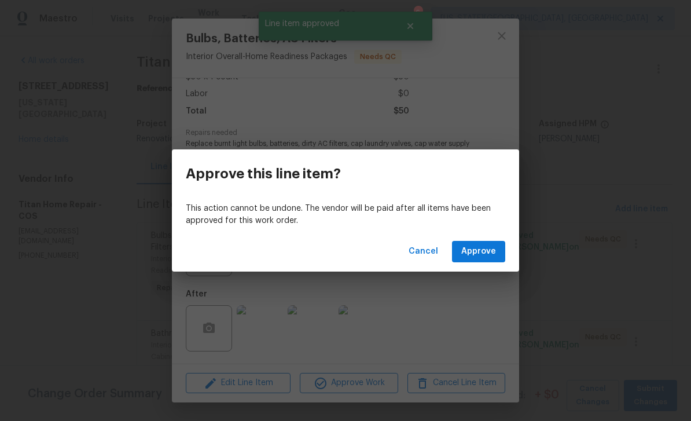
scroll to position [76, 0]
click at [474, 252] on span "Approve" at bounding box center [479, 251] width 35 height 14
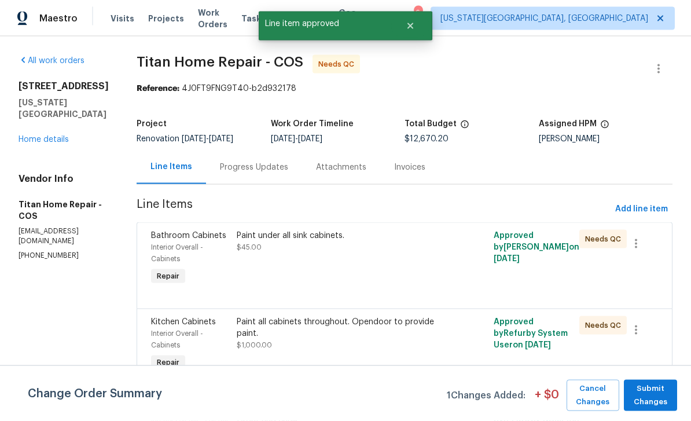
scroll to position [37, 0]
click at [354, 230] on div "Paint under all sink cabinets. $45.00" at bounding box center [340, 241] width 207 height 23
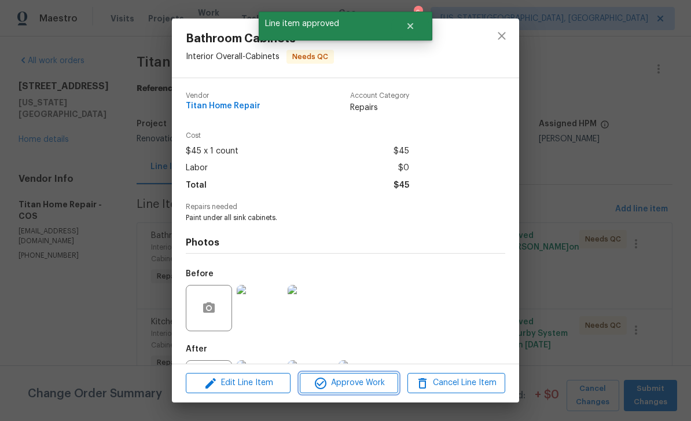
click at [349, 391] on button "Approve Work" at bounding box center [349, 383] width 98 height 20
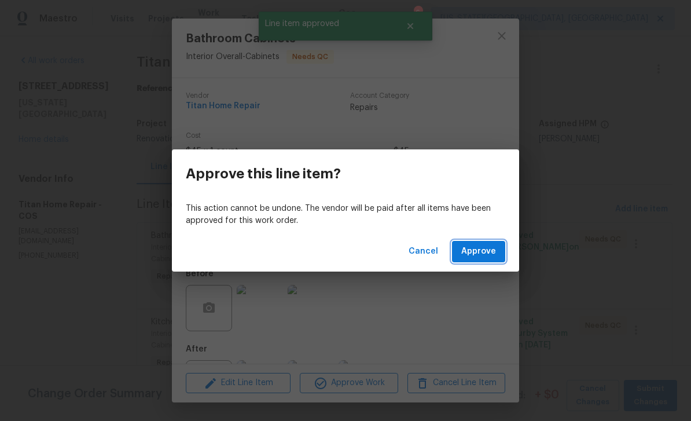
click at [490, 251] on span "Approve" at bounding box center [479, 251] width 35 height 14
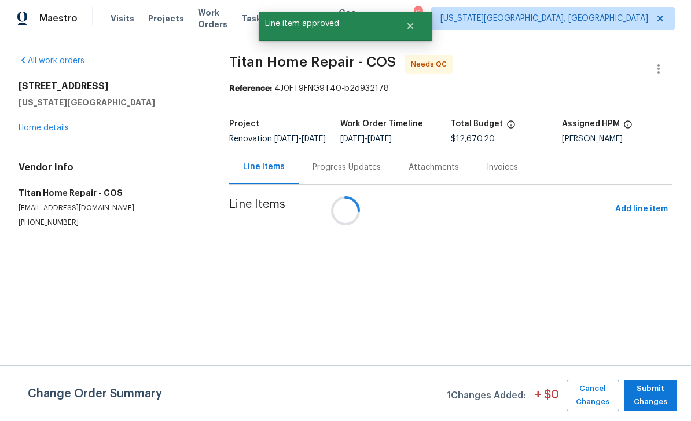
scroll to position [0, 0]
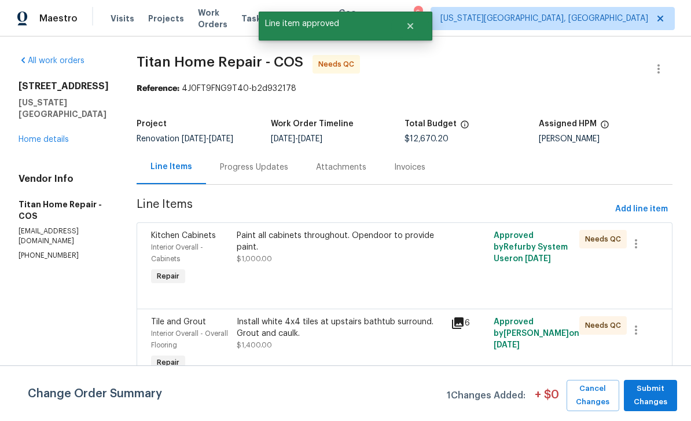
click at [233, 263] on div "Paint all cabinets throughout. Opendoor to provide paint. $1,000.00" at bounding box center [340, 258] width 214 height 65
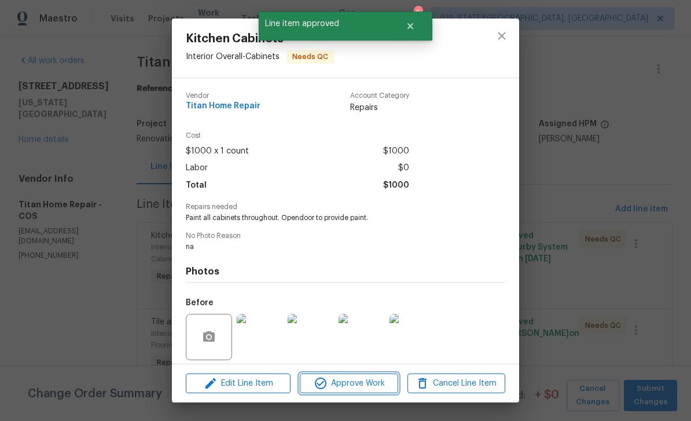
click at [387, 385] on span "Approve Work" at bounding box center [348, 383] width 91 height 14
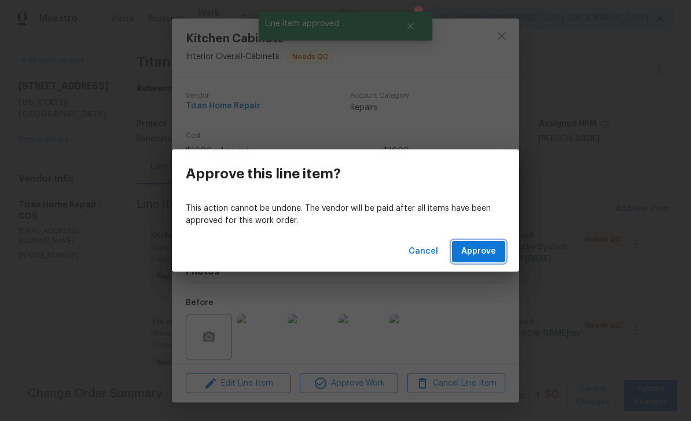
click at [490, 245] on span "Approve" at bounding box center [479, 251] width 35 height 14
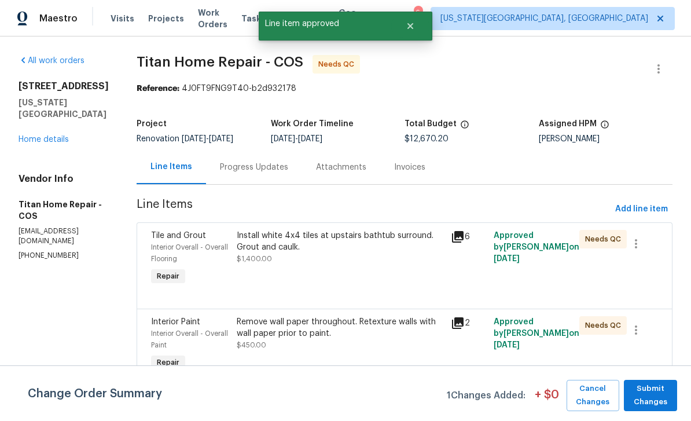
click at [371, 259] on div "Install white 4x4 tiles at upstairs bathtub surround. Grout and caulk. $1,400.00" at bounding box center [340, 247] width 207 height 35
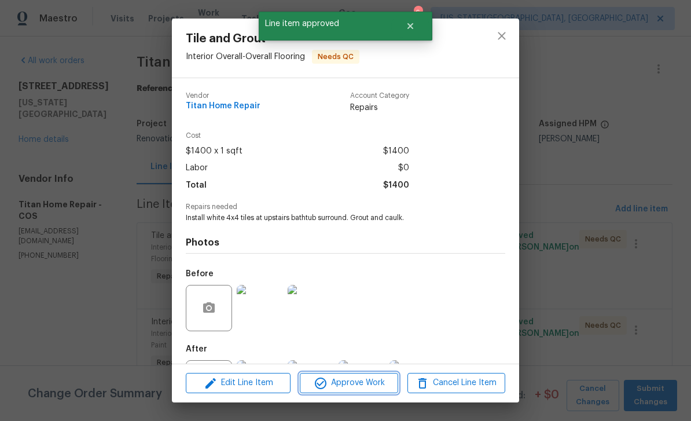
click at [369, 389] on span "Approve Work" at bounding box center [348, 383] width 91 height 14
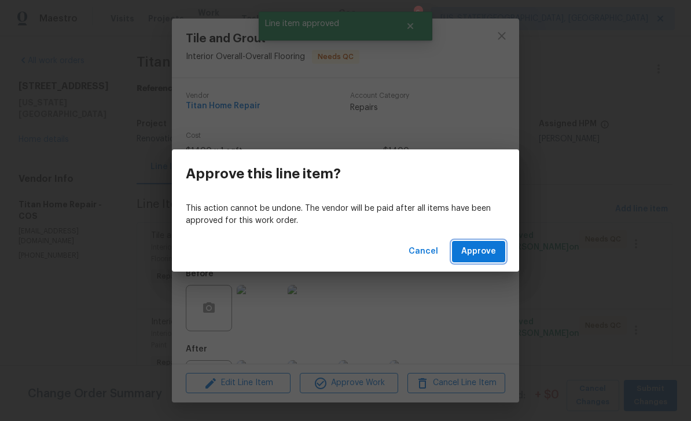
click at [491, 245] on span "Approve" at bounding box center [479, 251] width 35 height 14
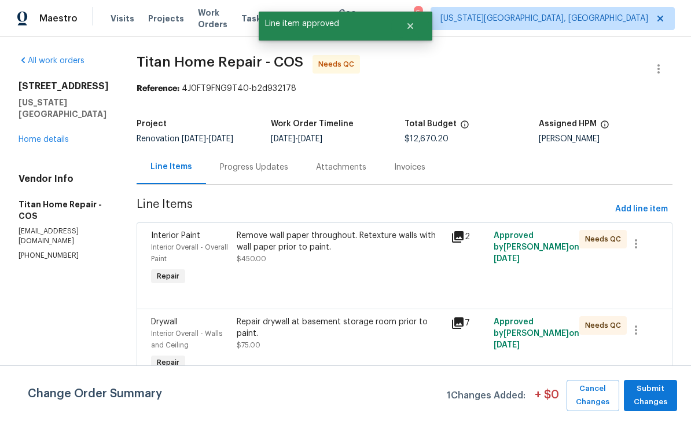
click at [376, 251] on div "Remove wall paper throughout. Retexture walls with wall paper prior to paint." at bounding box center [340, 241] width 207 height 23
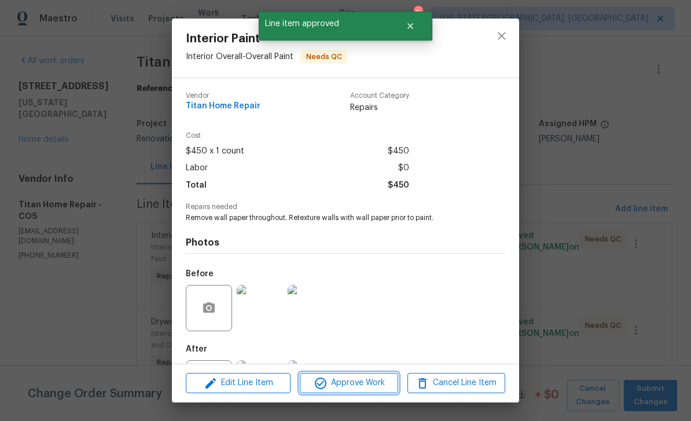
click at [375, 383] on span "Approve Work" at bounding box center [348, 383] width 91 height 14
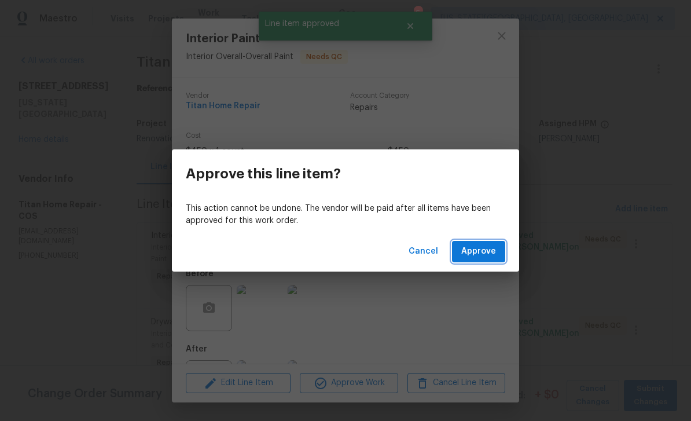
click at [489, 248] on span "Approve" at bounding box center [479, 251] width 35 height 14
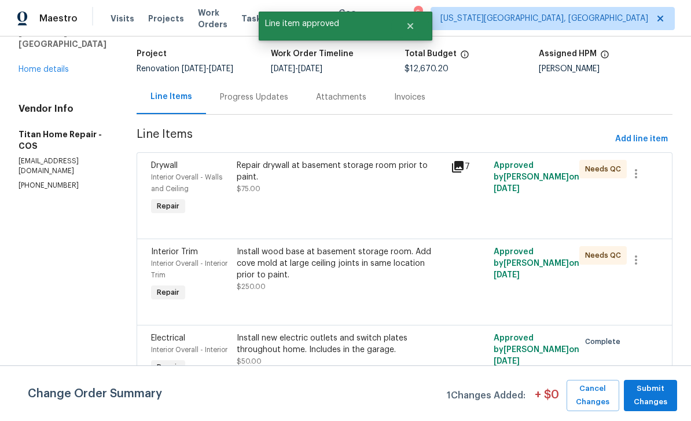
scroll to position [78, 0]
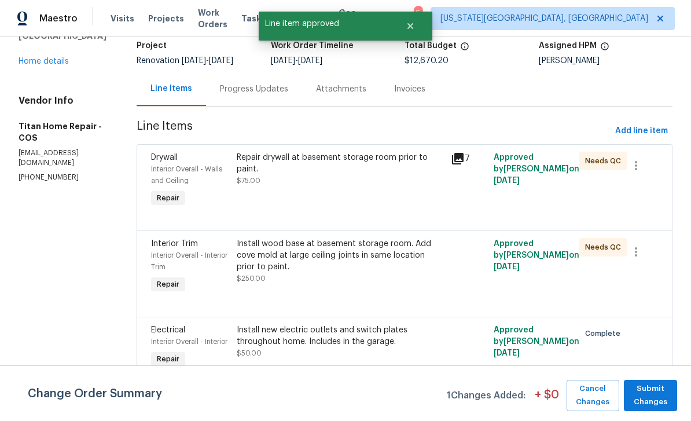
click at [388, 167] on div "Repair drywall at basement storage room prior to paint. $75.00" at bounding box center [340, 169] width 207 height 35
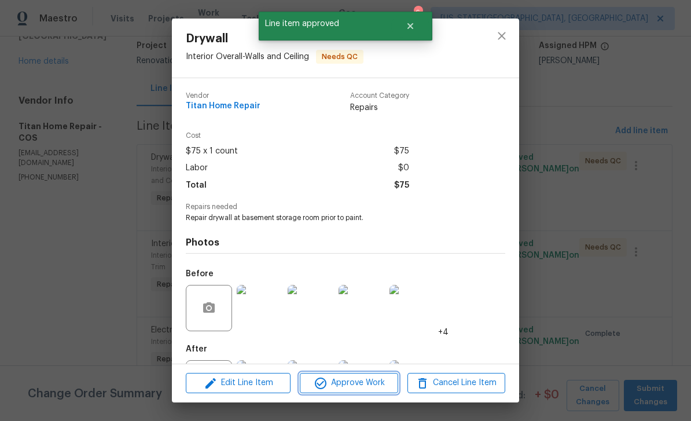
click at [376, 390] on span "Approve Work" at bounding box center [348, 383] width 91 height 14
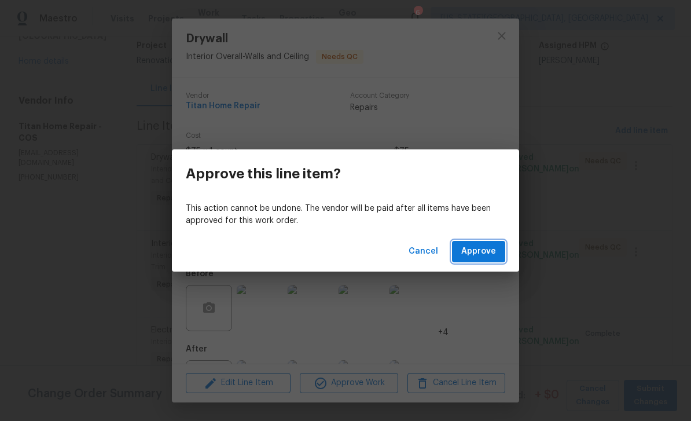
click at [487, 243] on button "Approve" at bounding box center [478, 251] width 53 height 21
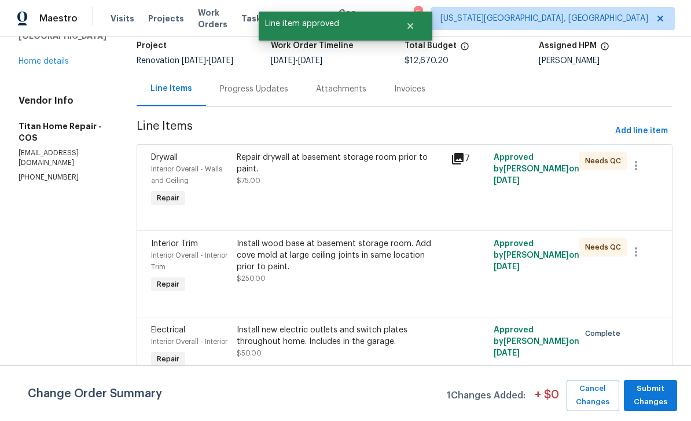
scroll to position [0, 0]
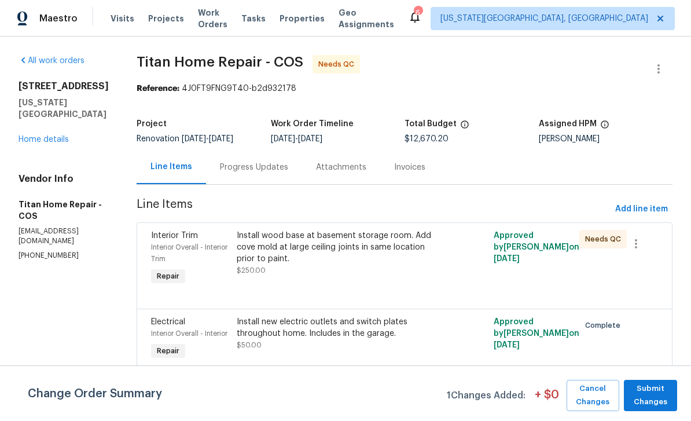
click at [381, 259] on div "Install wood base at basement storage room. Add cove mold at large ceiling join…" at bounding box center [340, 247] width 207 height 35
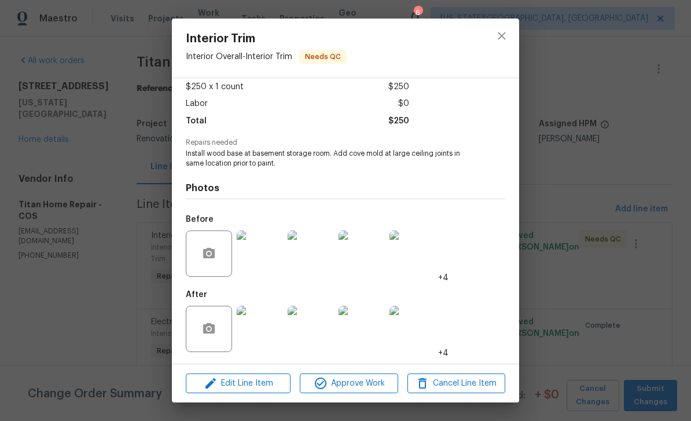
scroll to position [67, 0]
click at [374, 382] on span "Approve Work" at bounding box center [348, 383] width 91 height 14
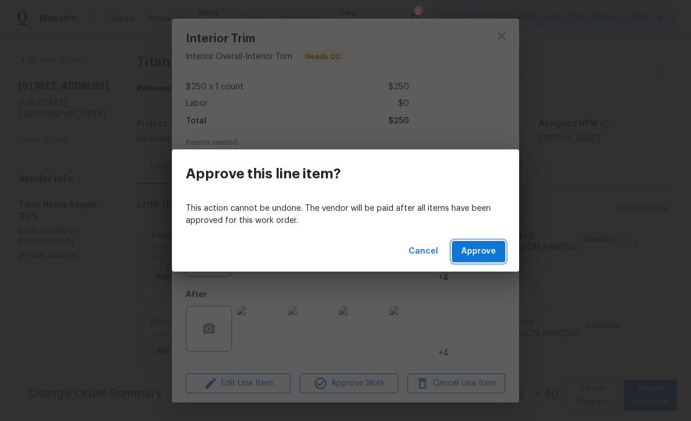
click at [475, 251] on span "Approve" at bounding box center [479, 251] width 35 height 14
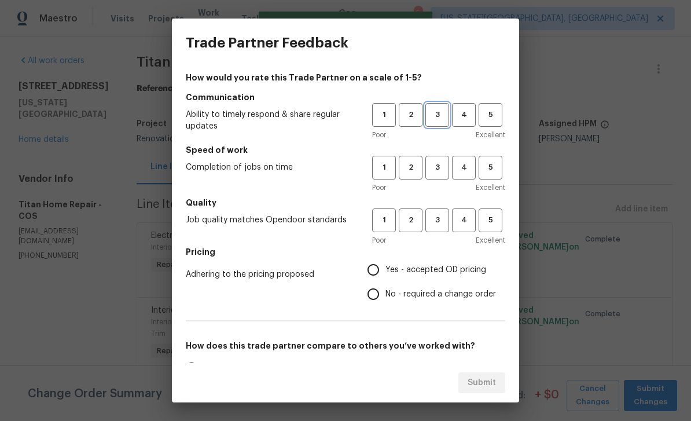
click at [439, 118] on span "3" at bounding box center [437, 114] width 21 height 13
click at [431, 166] on span "3" at bounding box center [437, 167] width 21 height 13
click at [430, 222] on span "3" at bounding box center [437, 220] width 21 height 13
click at [369, 272] on input "Yes - accepted OD pricing" at bounding box center [373, 270] width 24 height 24
radio input "true"
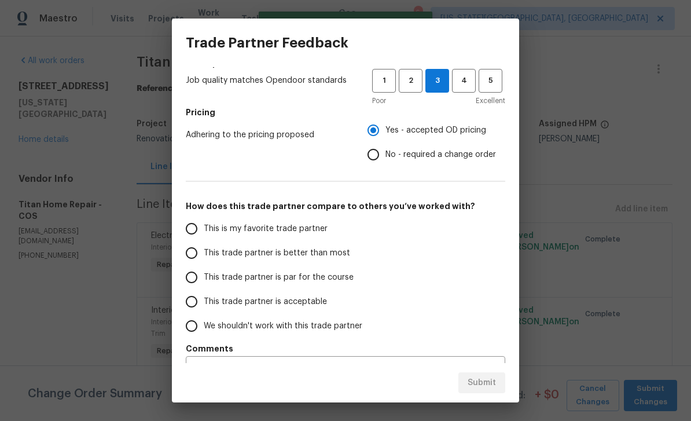
scroll to position [142, 0]
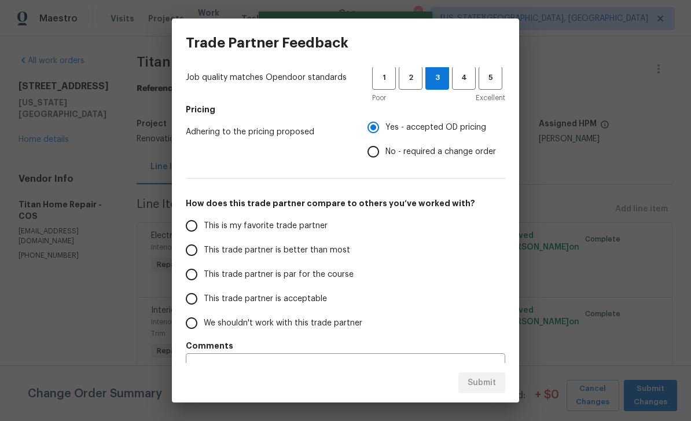
click at [233, 279] on span "This trade partner is par for the course" at bounding box center [279, 275] width 150 height 12
click at [204, 279] on input "This trade partner is par for the course" at bounding box center [192, 274] width 24 height 24
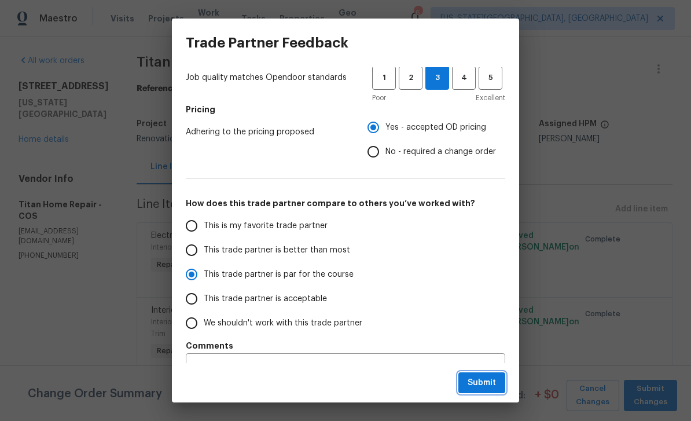
click at [491, 384] on span "Submit" at bounding box center [482, 383] width 28 height 14
radio input "true"
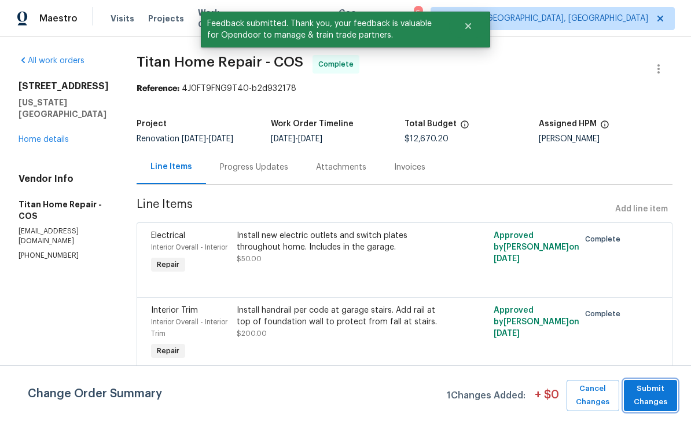
click at [649, 394] on span "Submit Changes" at bounding box center [651, 395] width 42 height 27
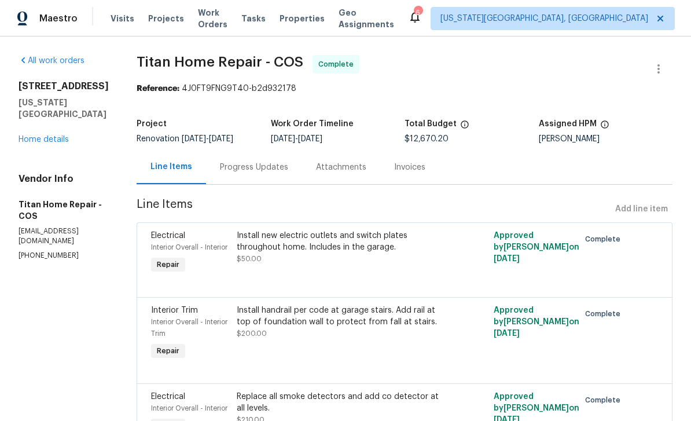
scroll to position [0, 0]
click at [42, 138] on link "Home details" at bounding box center [44, 140] width 50 height 8
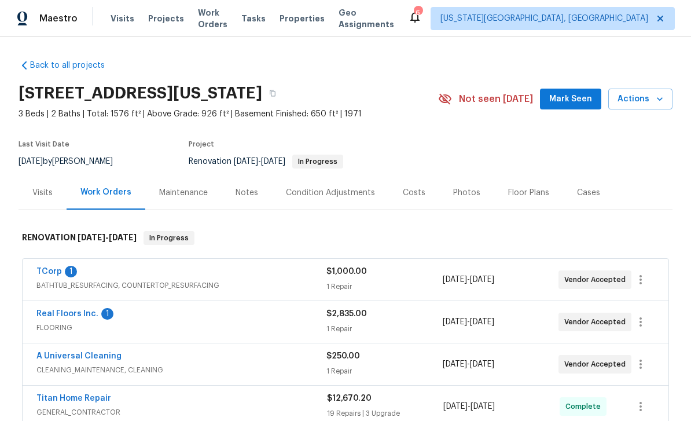
click at [575, 107] on button "Mark Seen" at bounding box center [570, 99] width 61 height 21
click at [266, 17] on span "Tasks" at bounding box center [253, 18] width 24 height 8
